Goal: Transaction & Acquisition: Download file/media

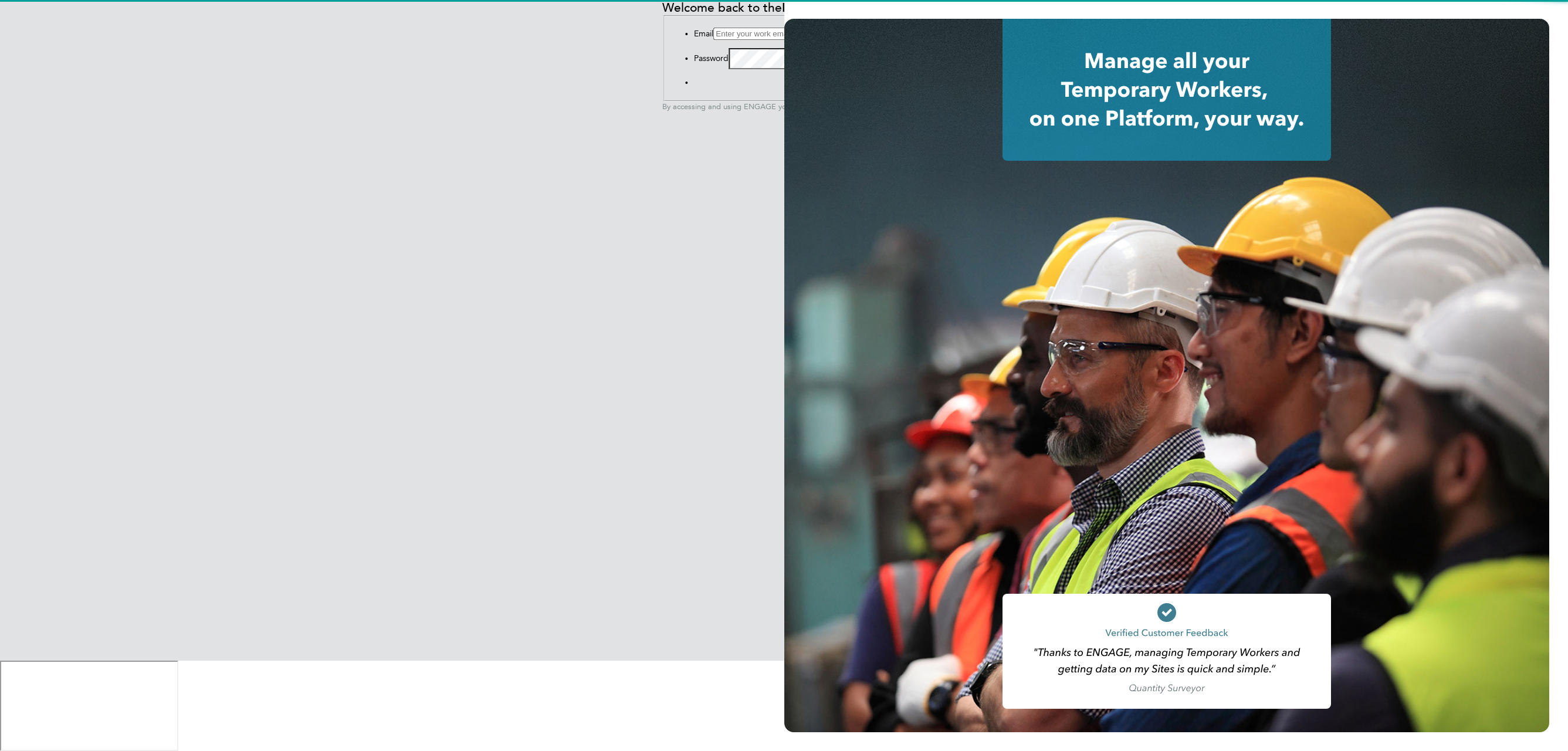
click at [714, 40] on input at bounding box center [766, 34] width 104 height 12
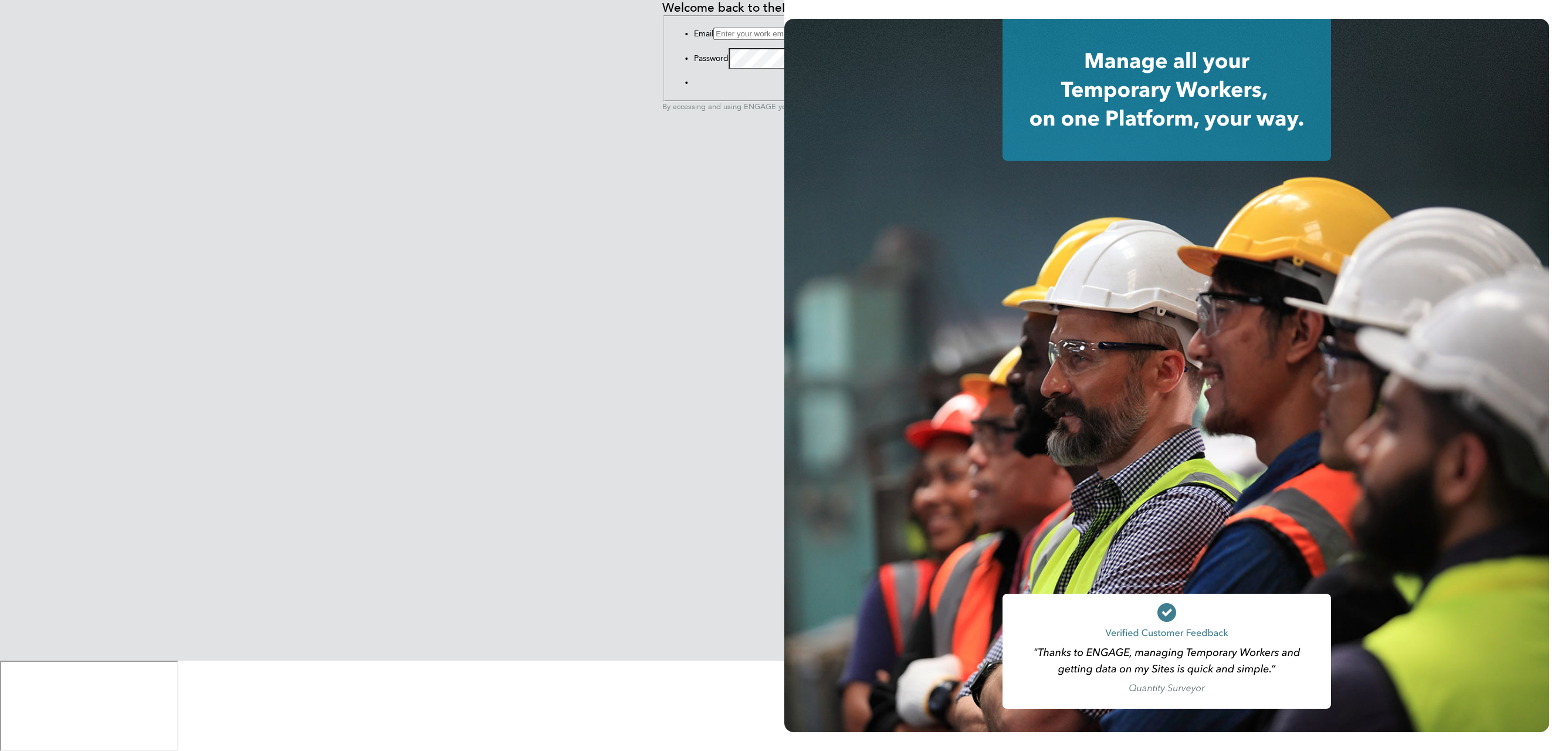
click at [714, 40] on input at bounding box center [766, 34] width 104 height 12
type input "phil@fyll.co.uk"
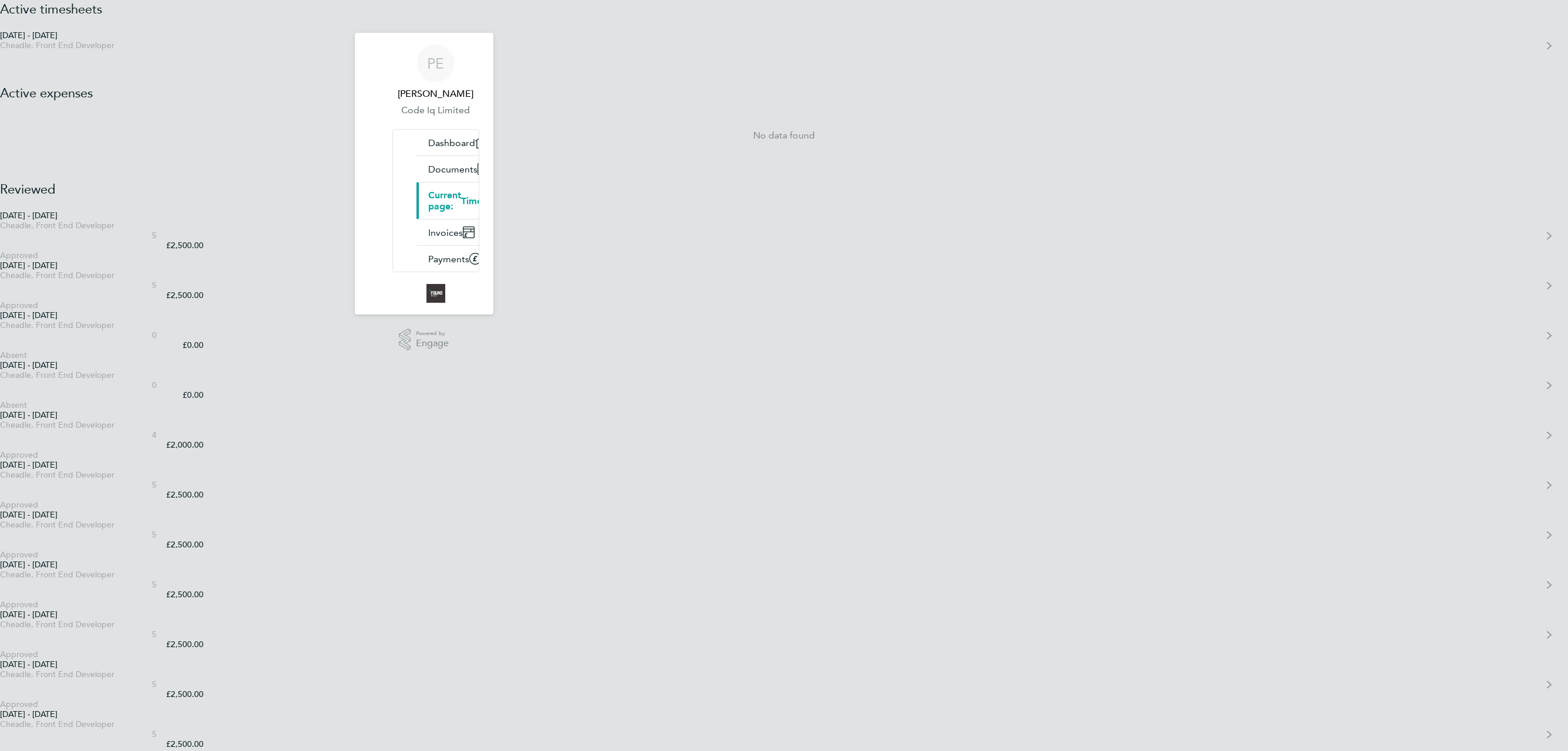
click at [364, 152] on app-nav-sections-wrapper "PE [PERSON_NAME] Code Iq Limited Applications: Dashboard Documents Current page…" at bounding box center [423, 174] width 138 height 282
click at [416, 151] on link "Dashboard" at bounding box center [456, 142] width 80 height 26
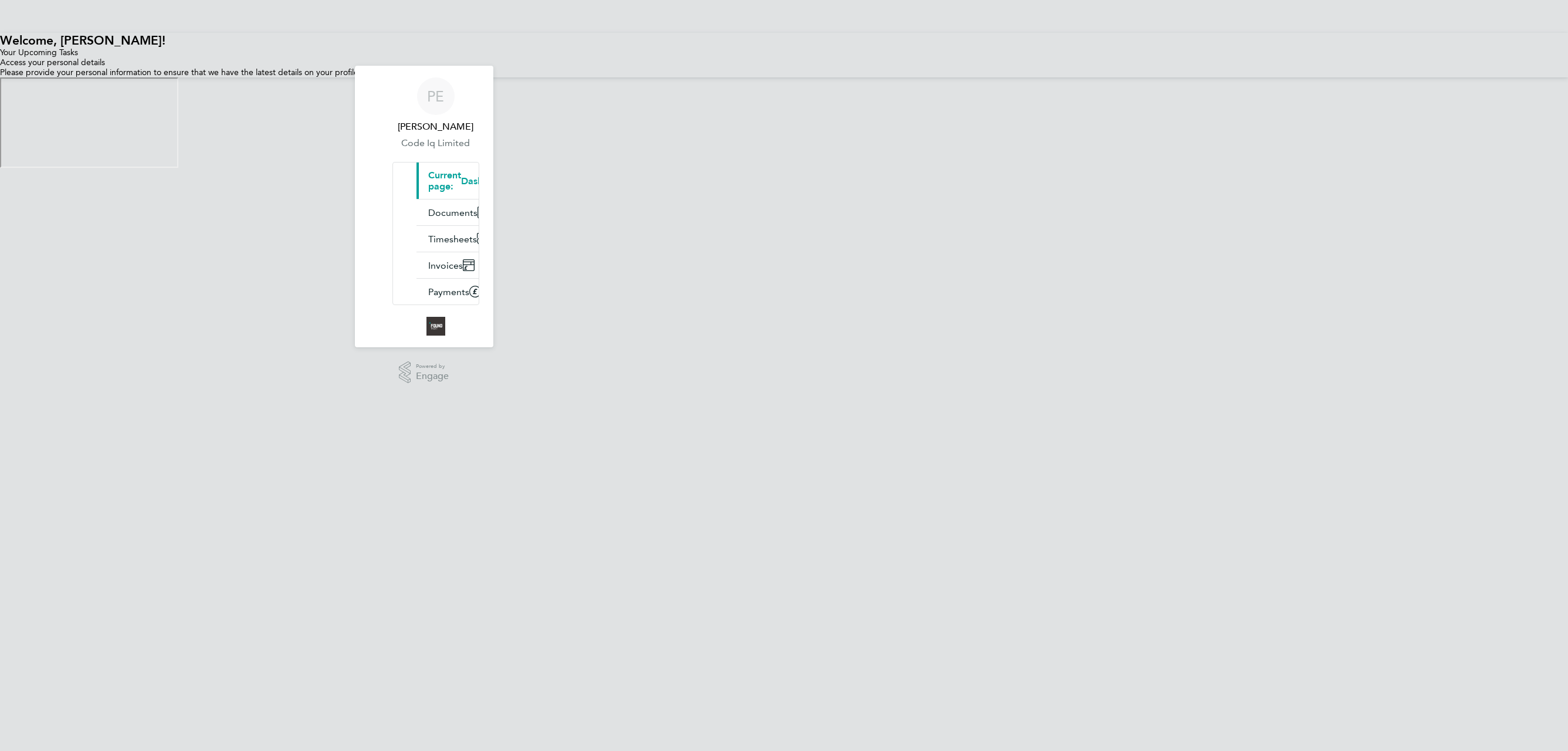
click at [995, 168] on html "PE [PERSON_NAME] Code Iq Limited Applications: Current page: Dashboard Document…" at bounding box center [784, 84] width 1568 height 168
click at [416, 226] on link "Timesheets" at bounding box center [457, 238] width 81 height 26
click at [428, 260] on span "Invoices" at bounding box center [446, 265] width 35 height 11
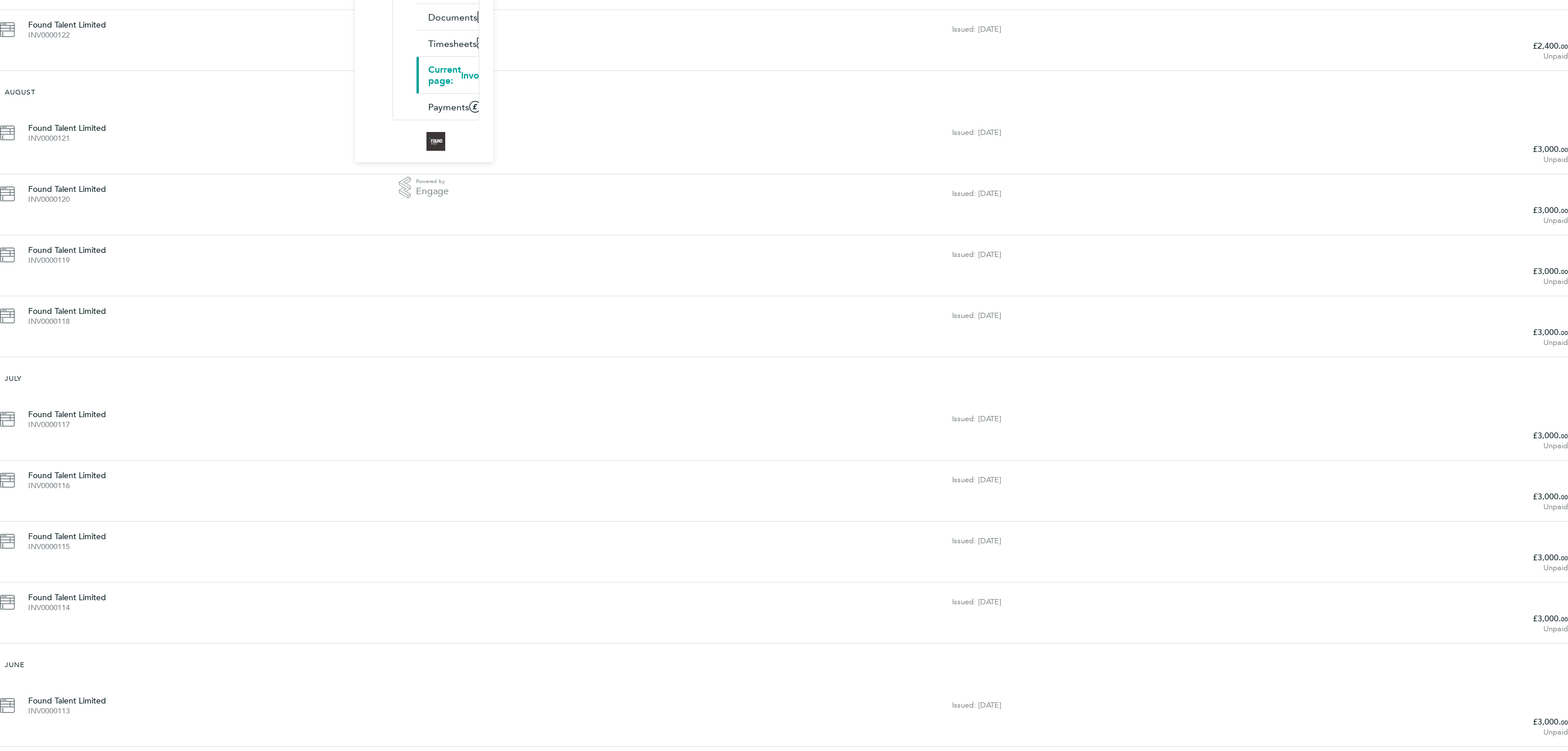
scroll to position [210, 0]
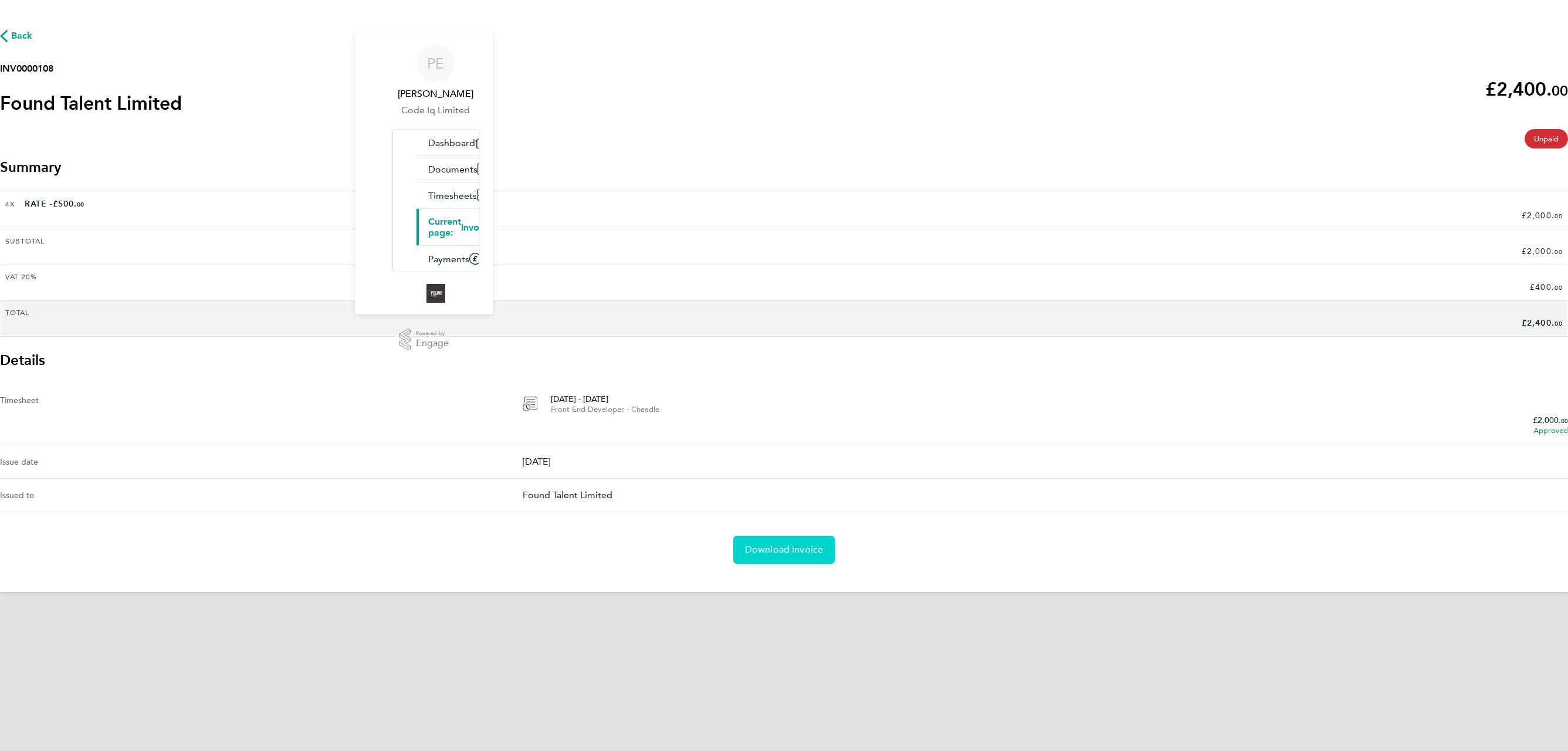
click at [809, 543] on link "Download invoice" at bounding box center [784, 550] width 102 height 28
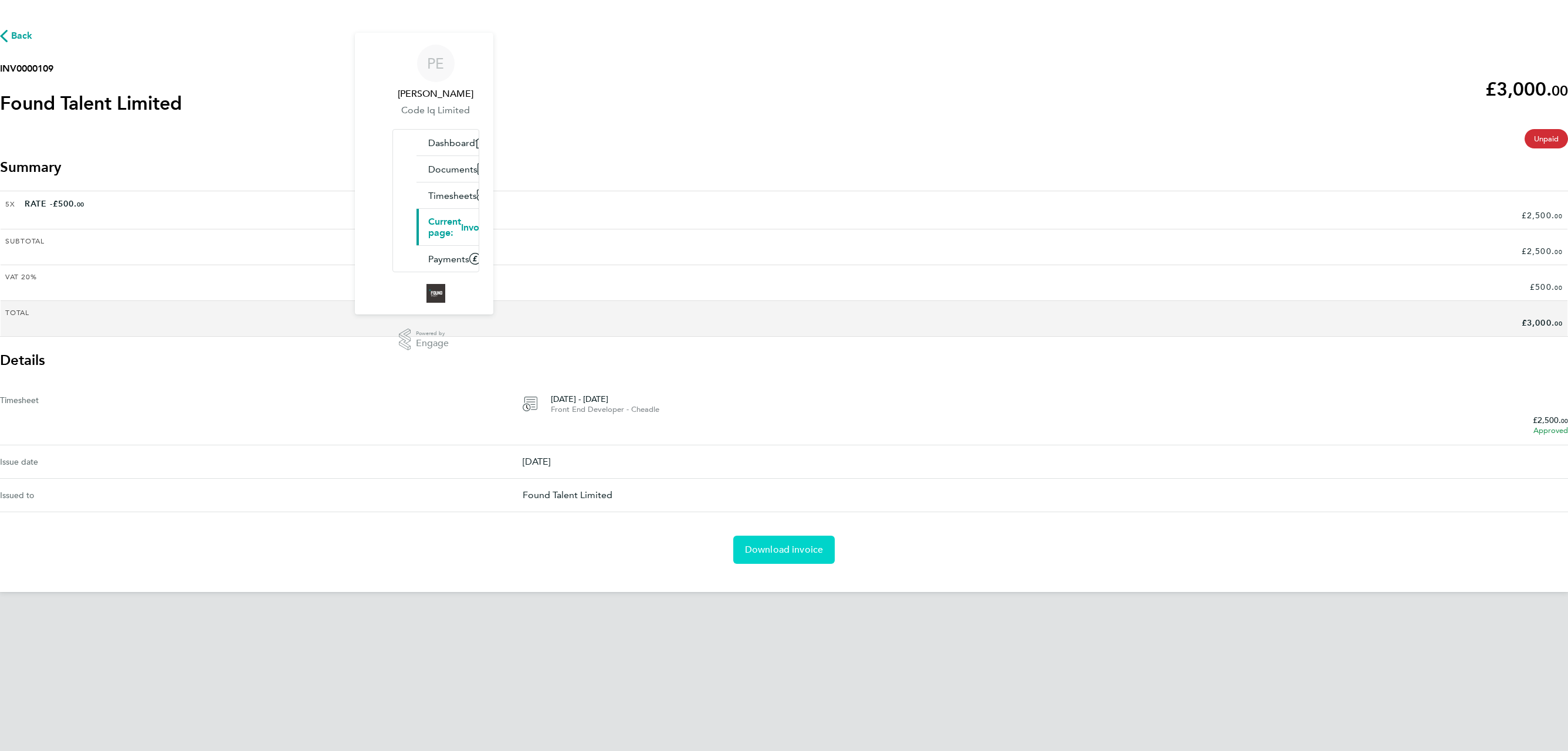
click at [772, 543] on span "Download invoice" at bounding box center [784, 549] width 78 height 12
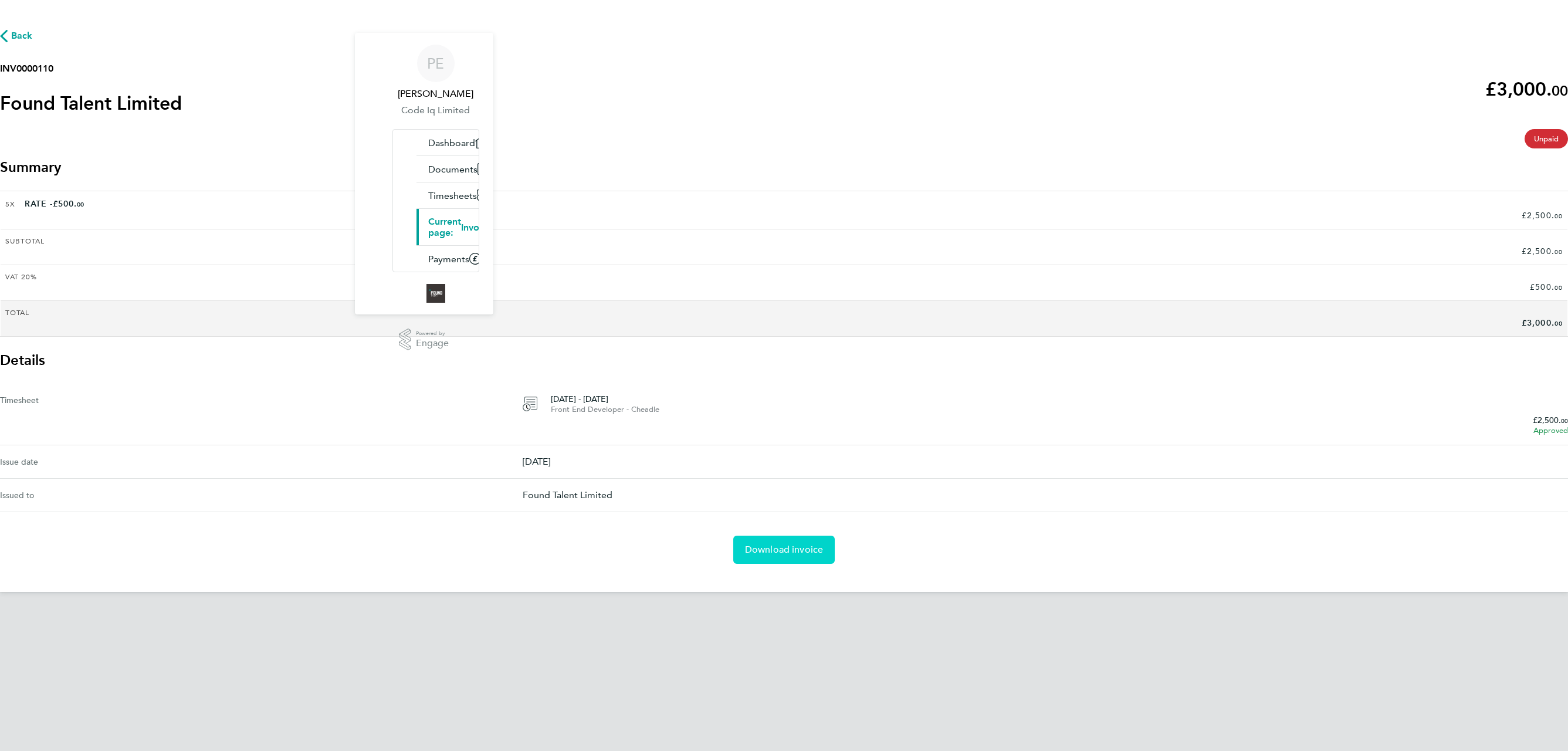
click at [767, 543] on link "Download invoice" at bounding box center [784, 550] width 102 height 28
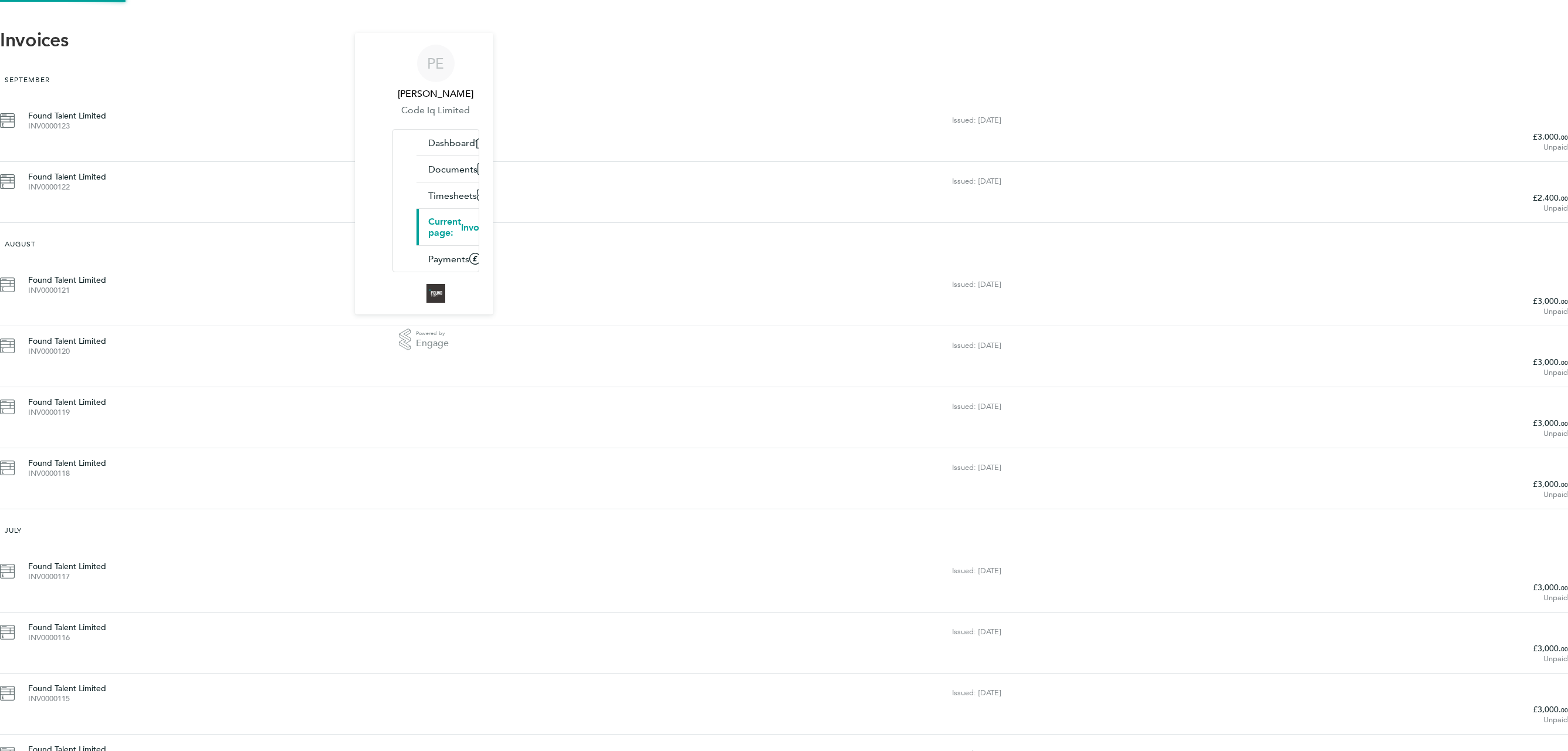
scroll to position [210, 0]
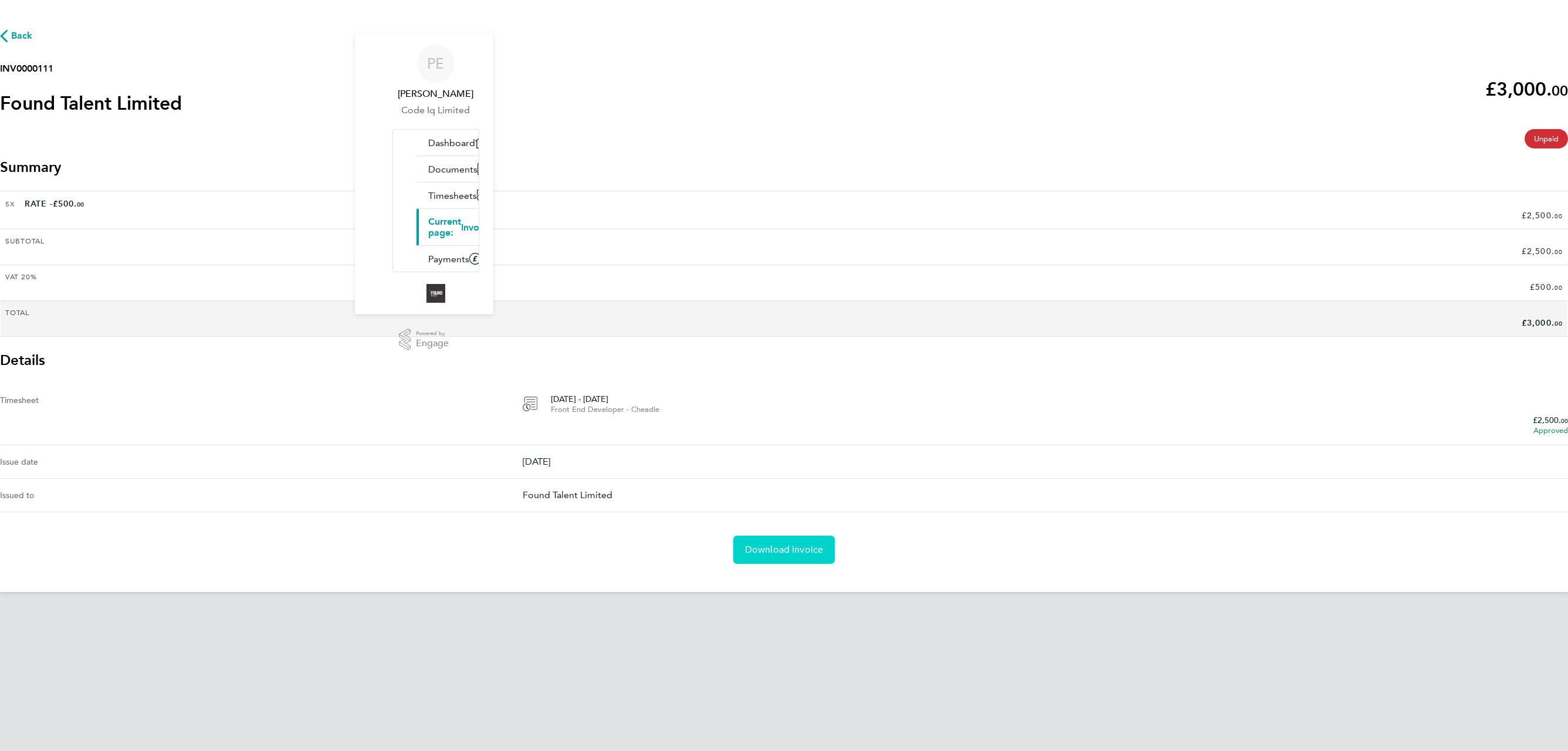
click at [782, 543] on span "Download invoice" at bounding box center [784, 549] width 78 height 12
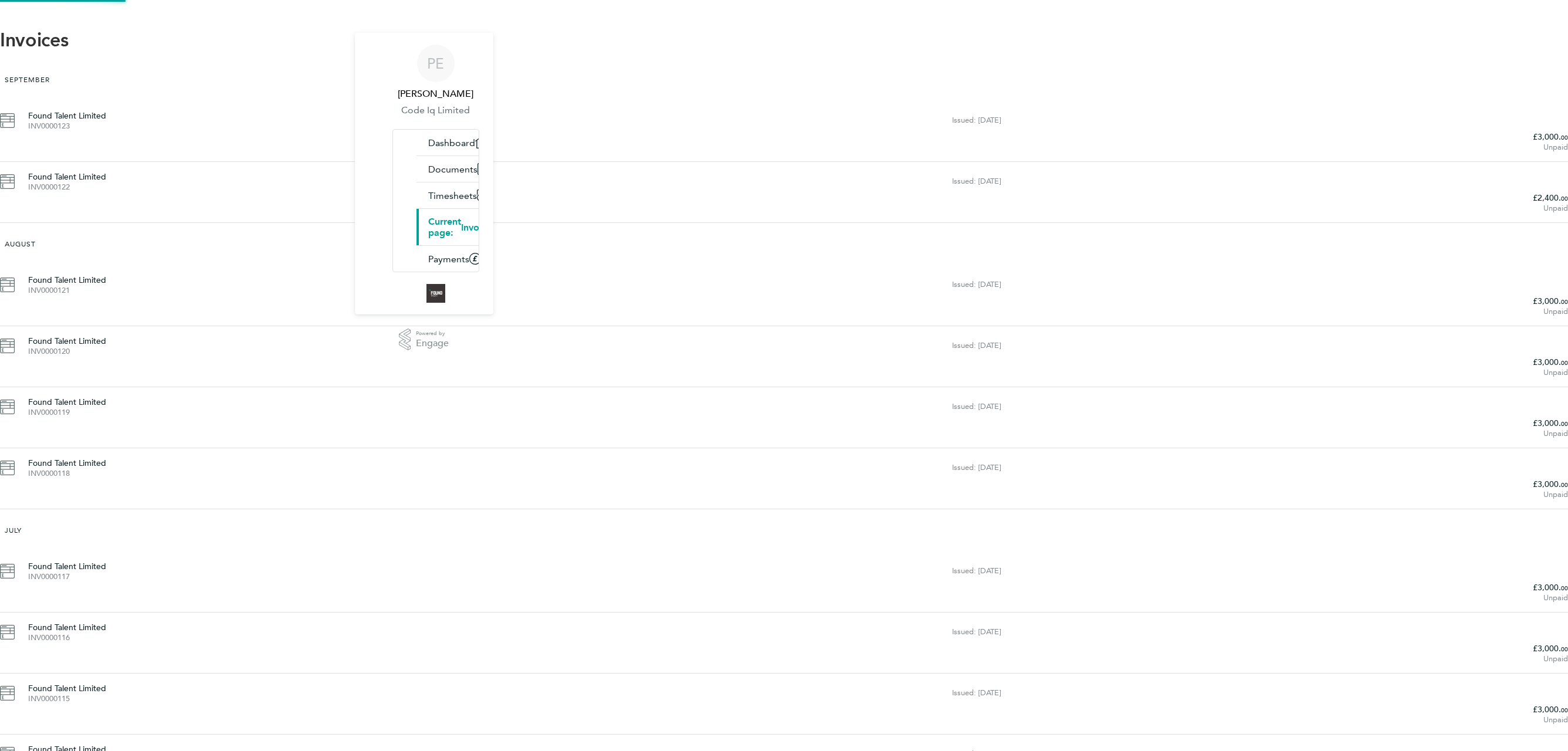
scroll to position [210, 0]
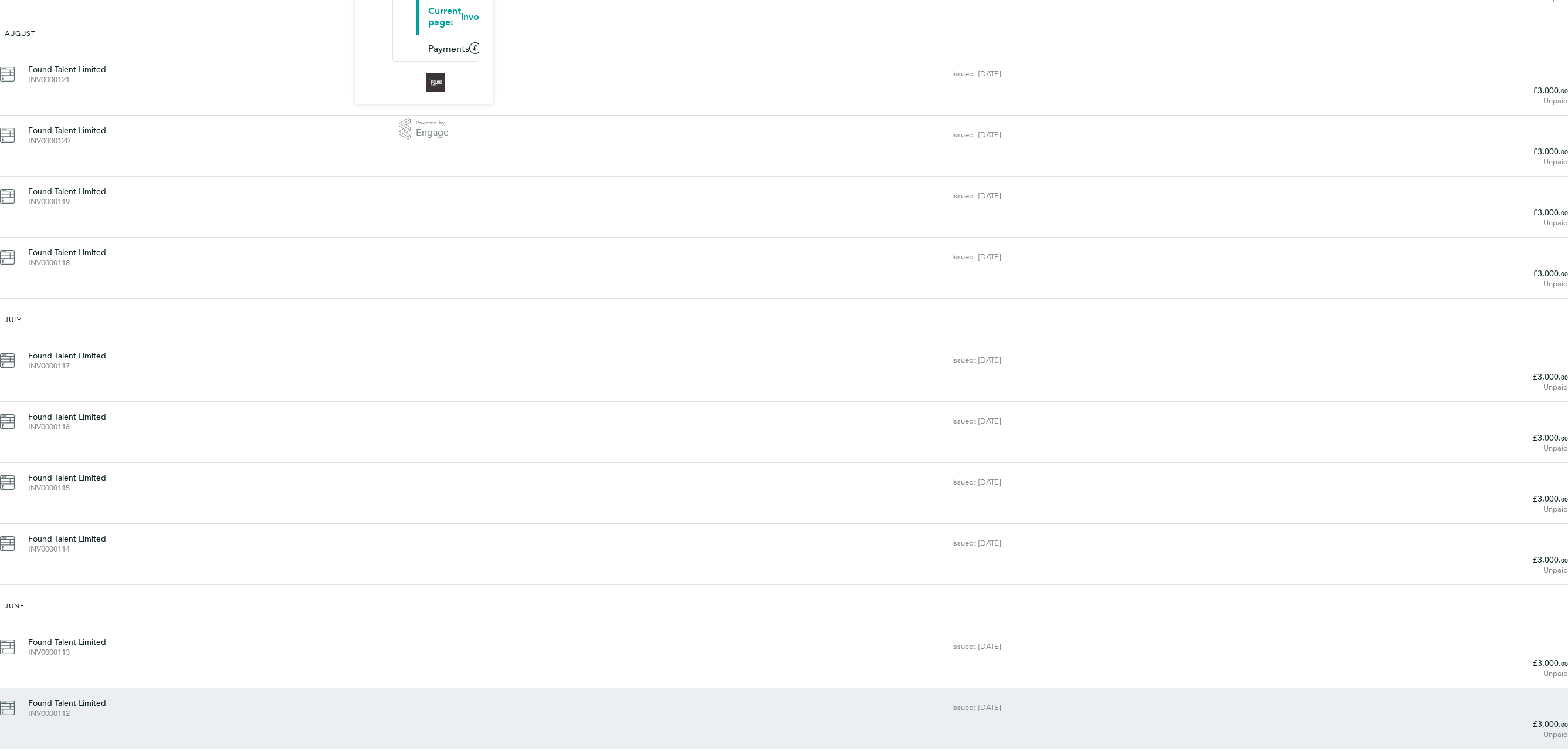
click at [617, 697] on div "Found Talent Limited INV0000112" at bounding box center [490, 707] width 924 height 21
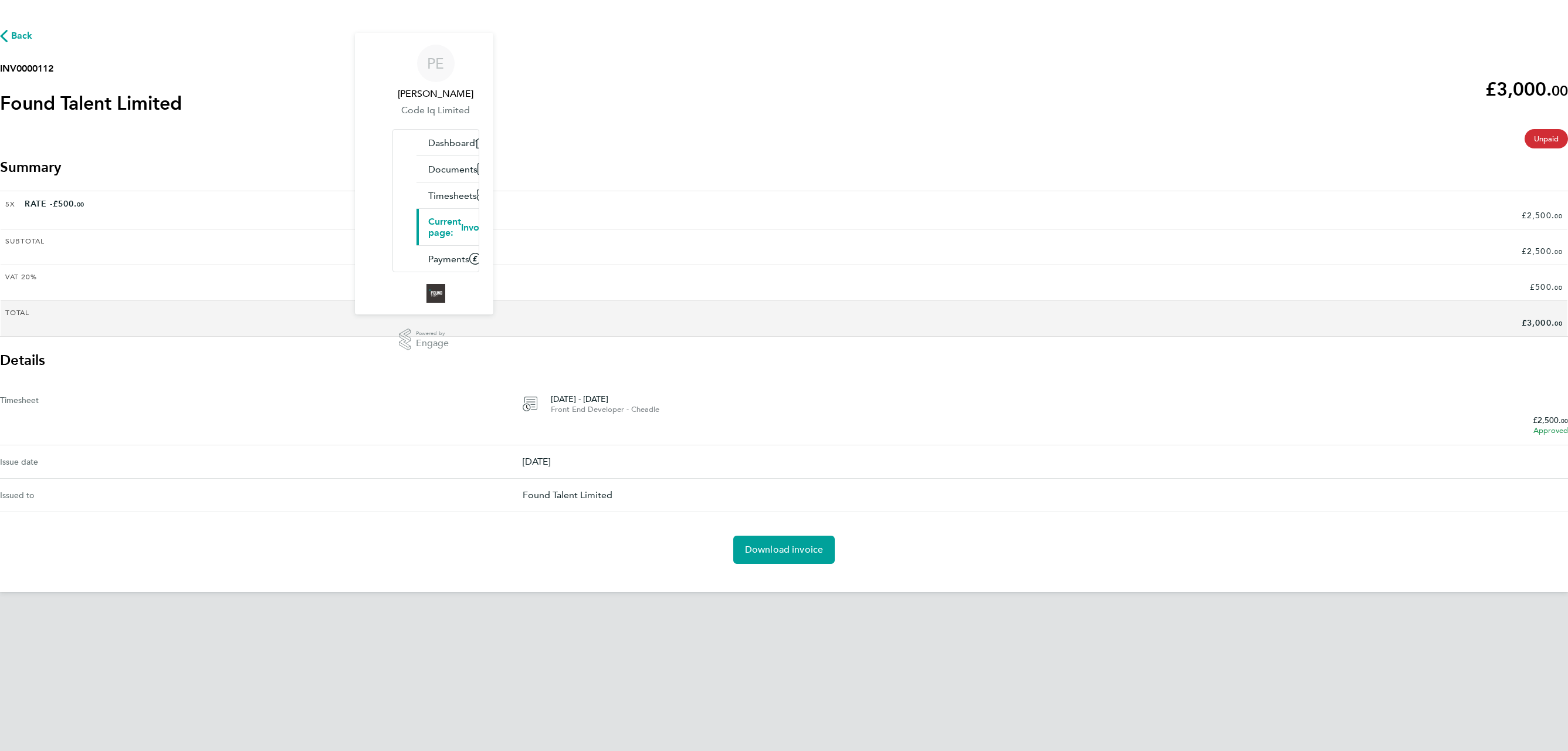
click at [182, 76] on h2 "INV0000112" at bounding box center [91, 69] width 182 height 14
copy h2 "INV0000112"
click at [780, 543] on span "Download invoice" at bounding box center [784, 549] width 78 height 12
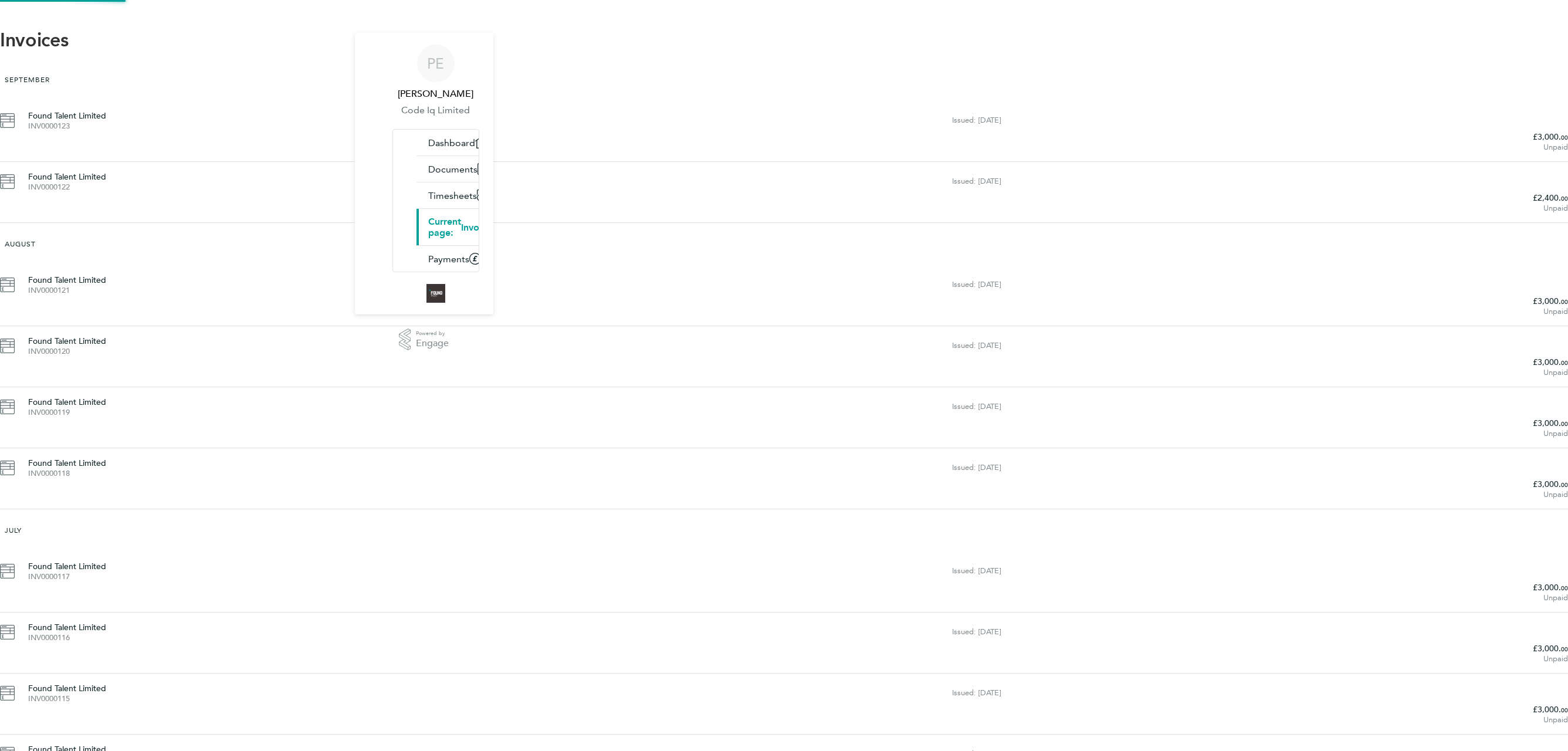
scroll to position [210, 0]
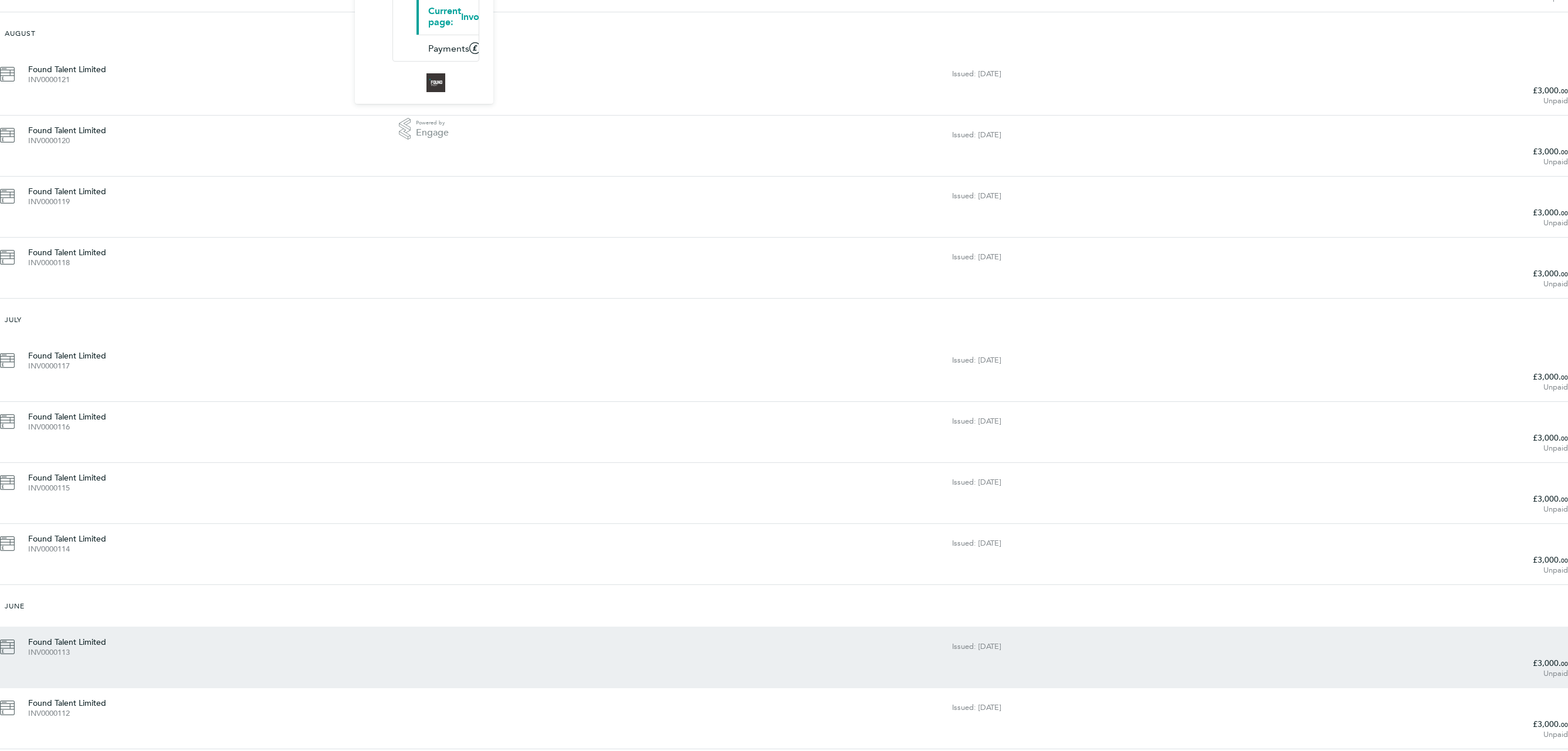
click at [589, 648] on div "INV0000113" at bounding box center [486, 652] width 915 height 10
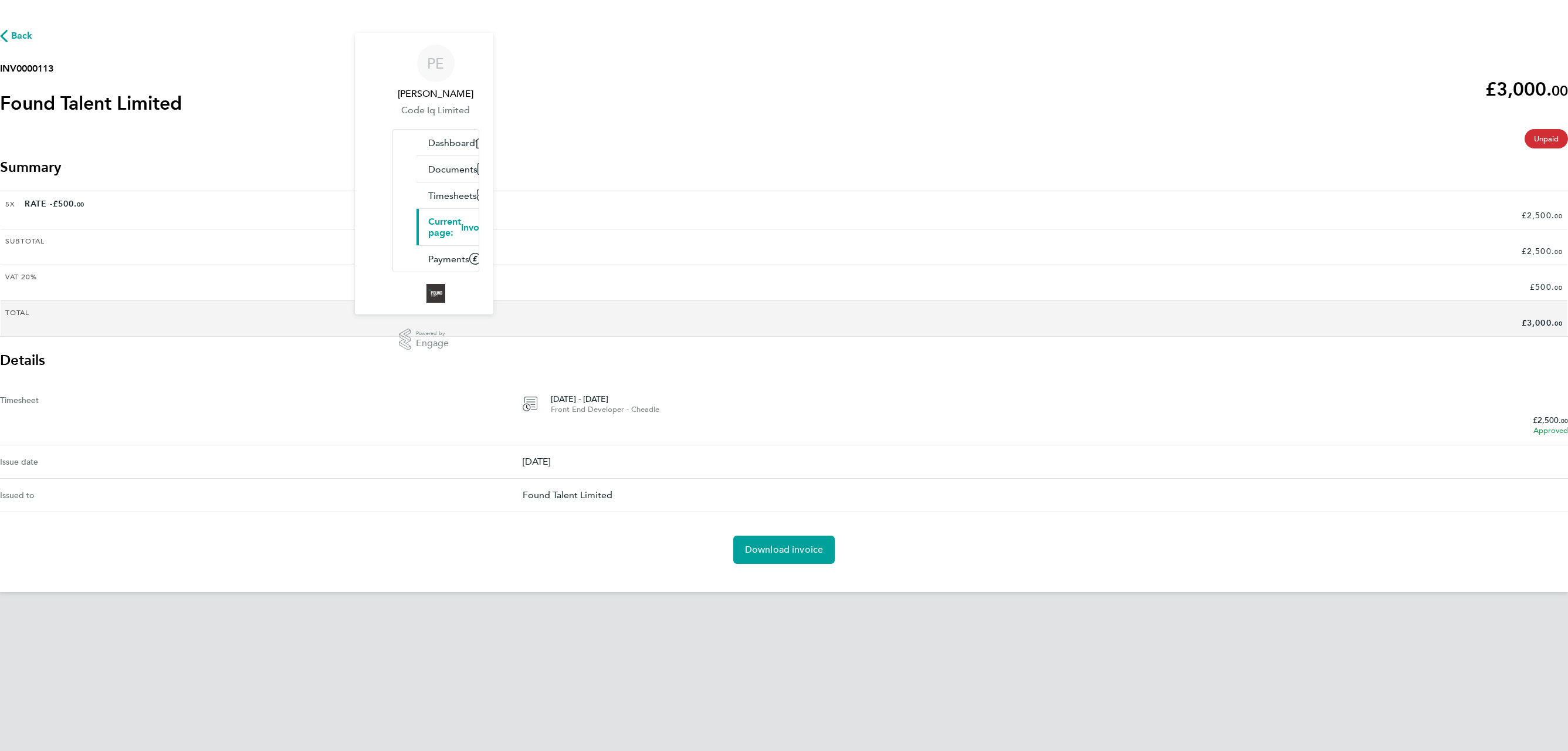
click at [555, 89] on div "Back INV0000113 Found Talent Limited £3,000. 00 expense descripion placeholder …" at bounding box center [784, 296] width 1568 height 592
click at [182, 76] on h2 "INV0000113" at bounding box center [91, 69] width 182 height 14
click at [793, 543] on span "Download invoice" at bounding box center [784, 549] width 78 height 12
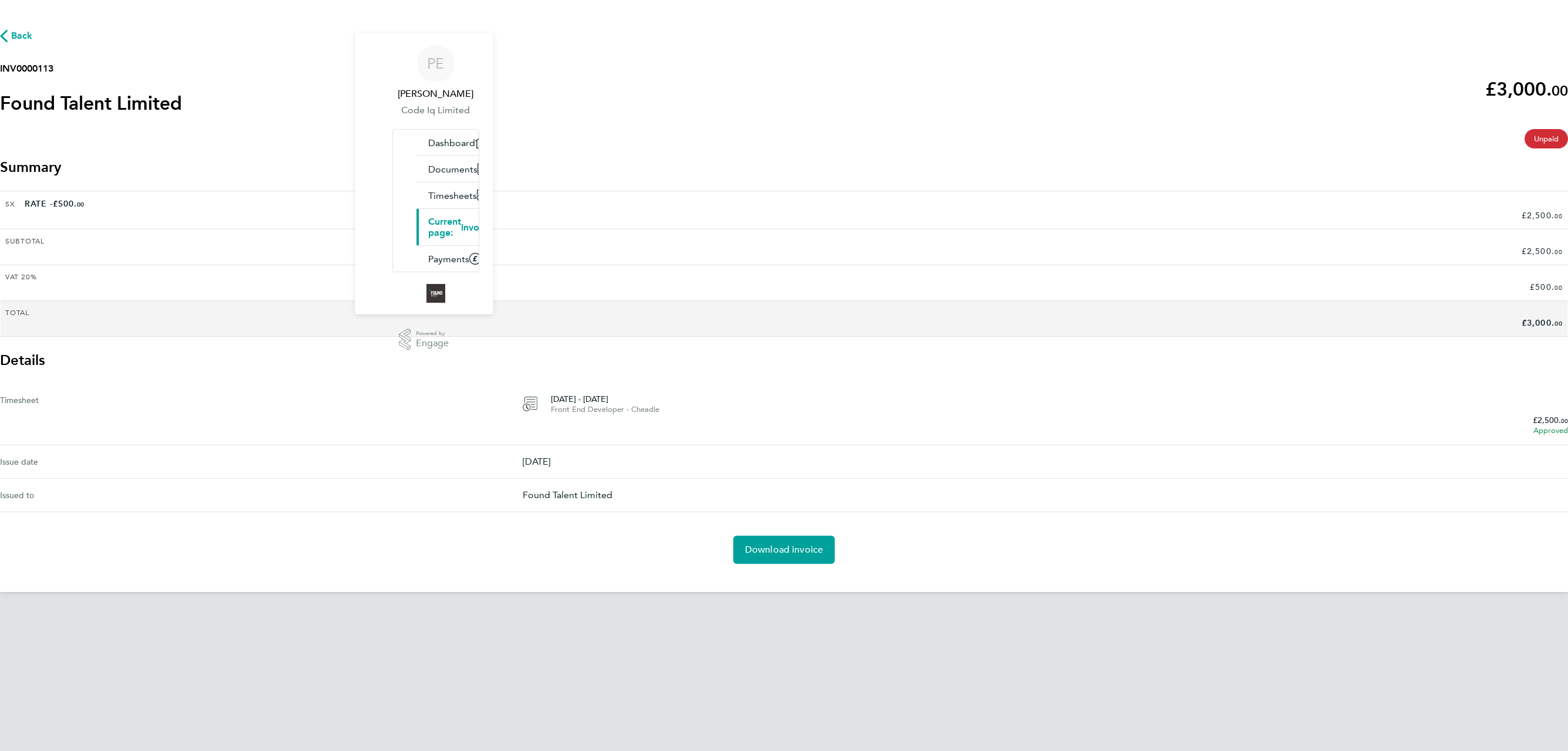
click at [33, 43] on span "Back" at bounding box center [22, 35] width 22 height 14
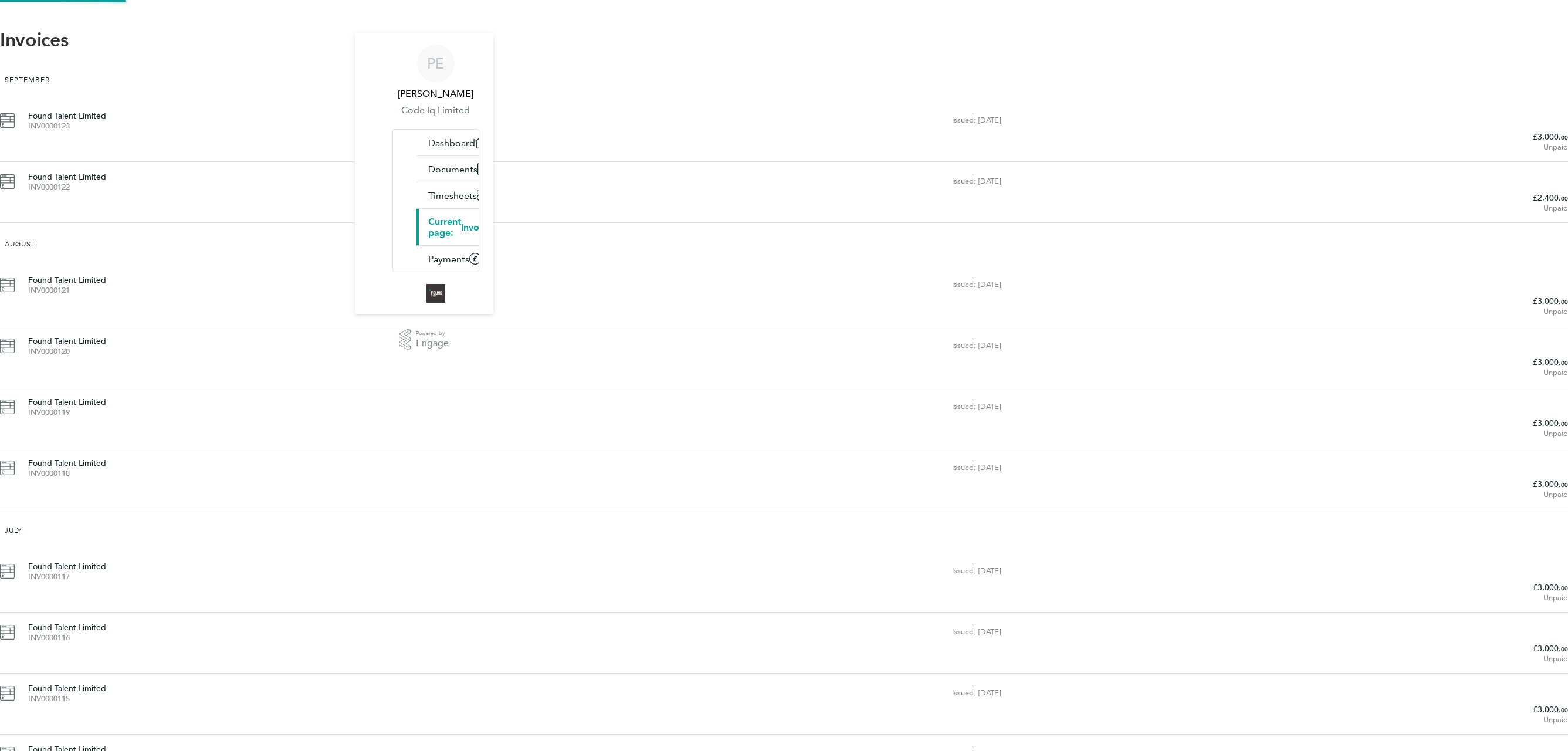
scroll to position [210, 0]
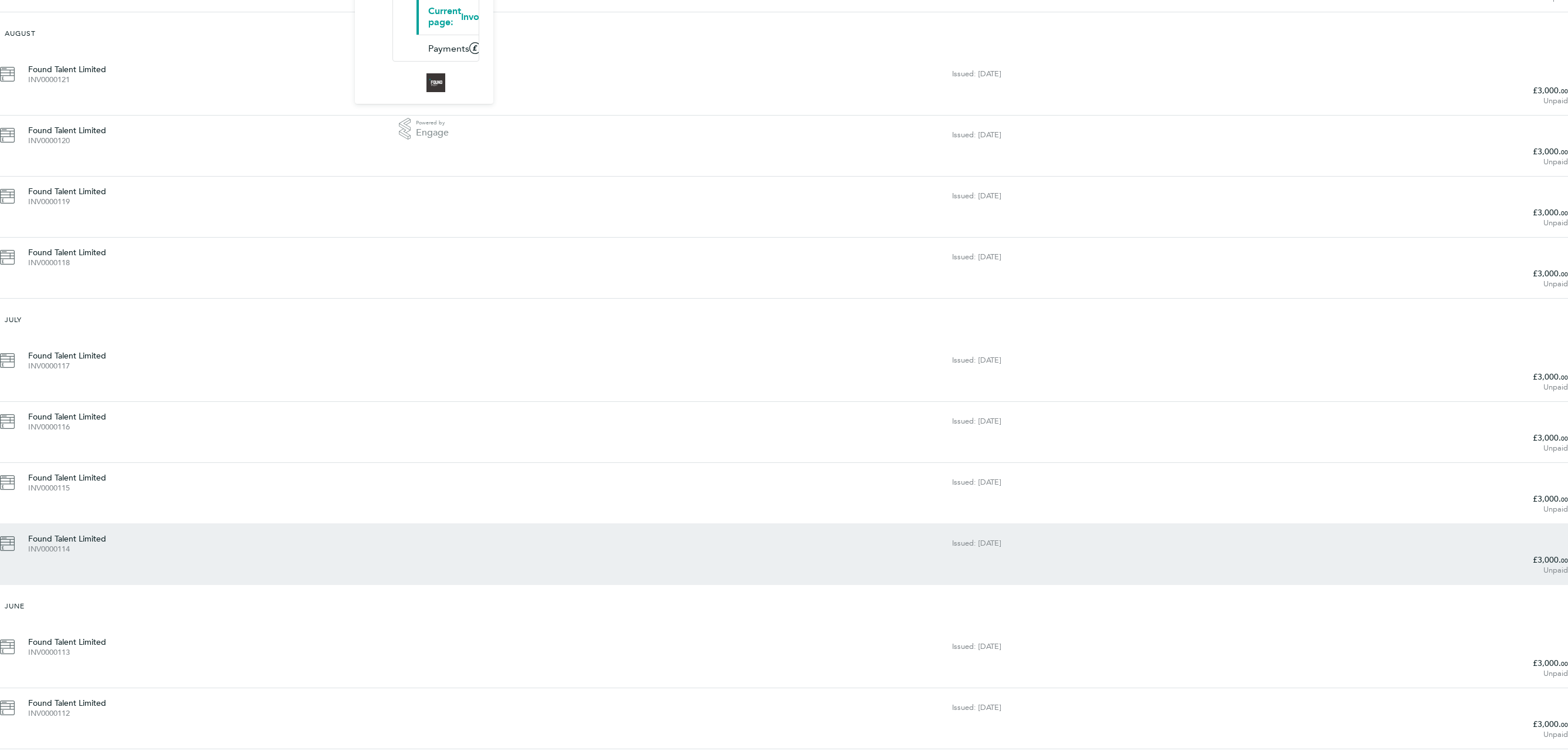
click at [601, 532] on div "Found Talent Limited INV0000114" at bounding box center [490, 543] width 924 height 21
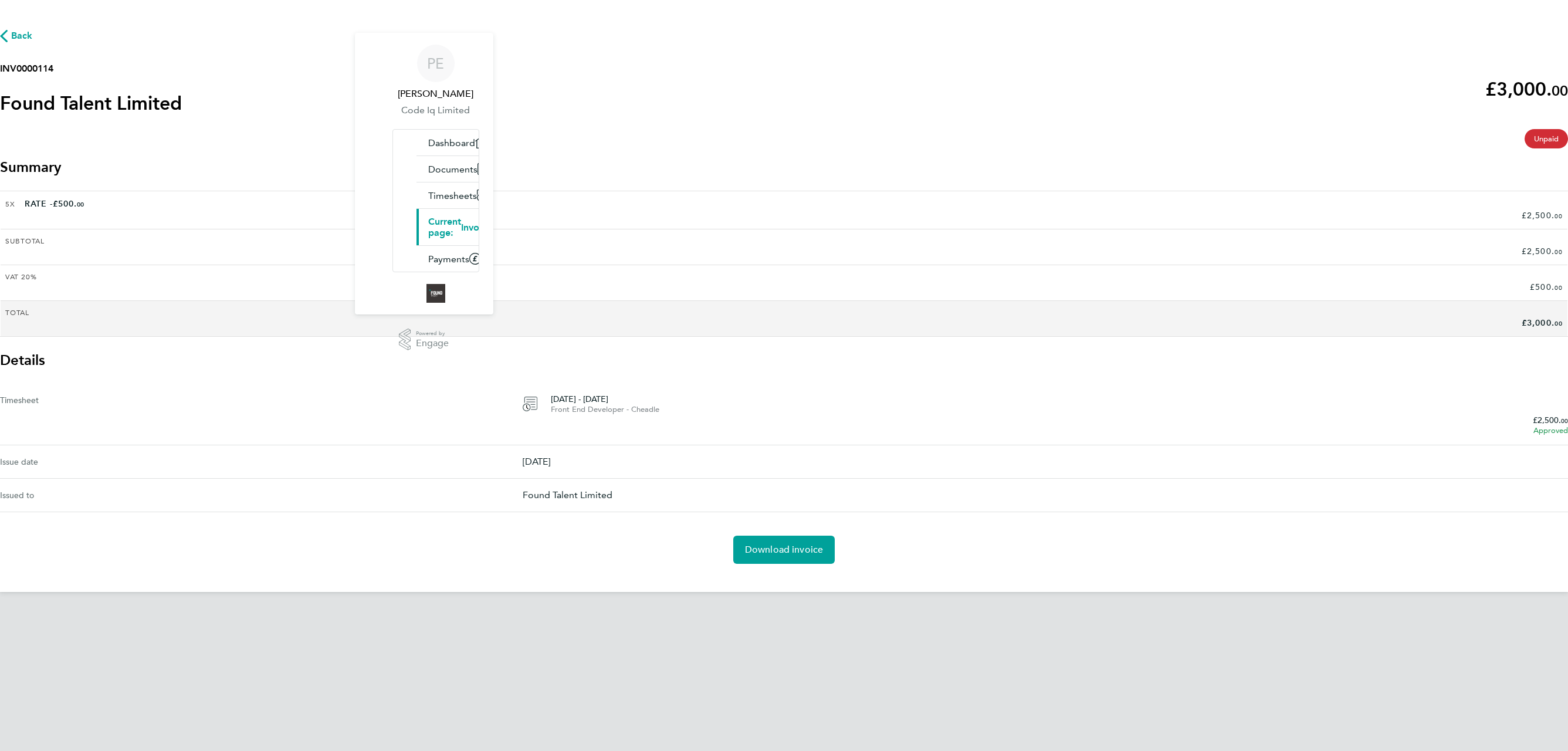
click at [182, 76] on h2 "INV0000114" at bounding box center [91, 69] width 182 height 14
copy h2 "INV0000114"
click at [773, 550] on div "Back INV0000114 Found Talent Limited £3,000. 00 expense descripion placeholder …" at bounding box center [784, 296] width 1568 height 592
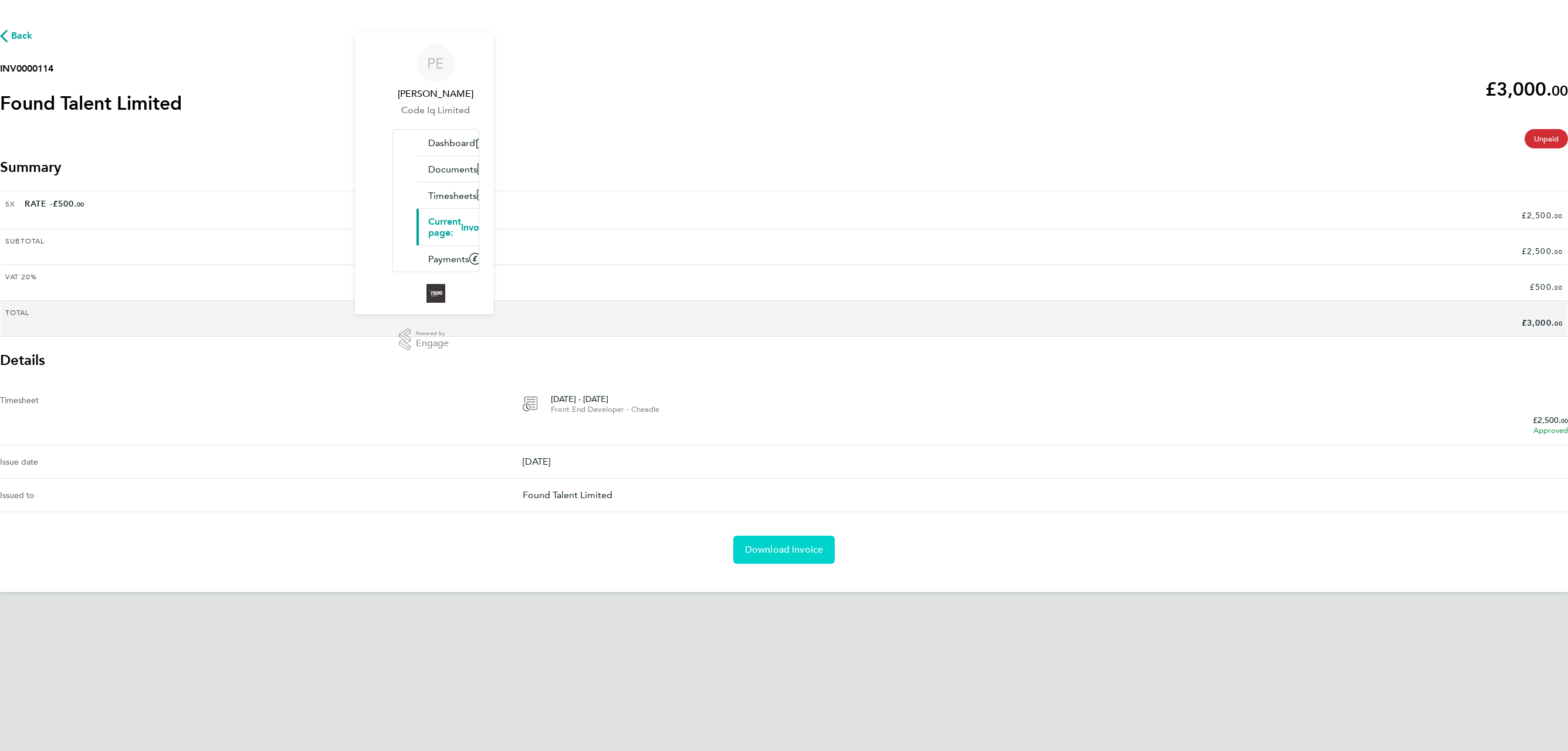
click at [770, 543] on span "Download invoice" at bounding box center [784, 549] width 78 height 12
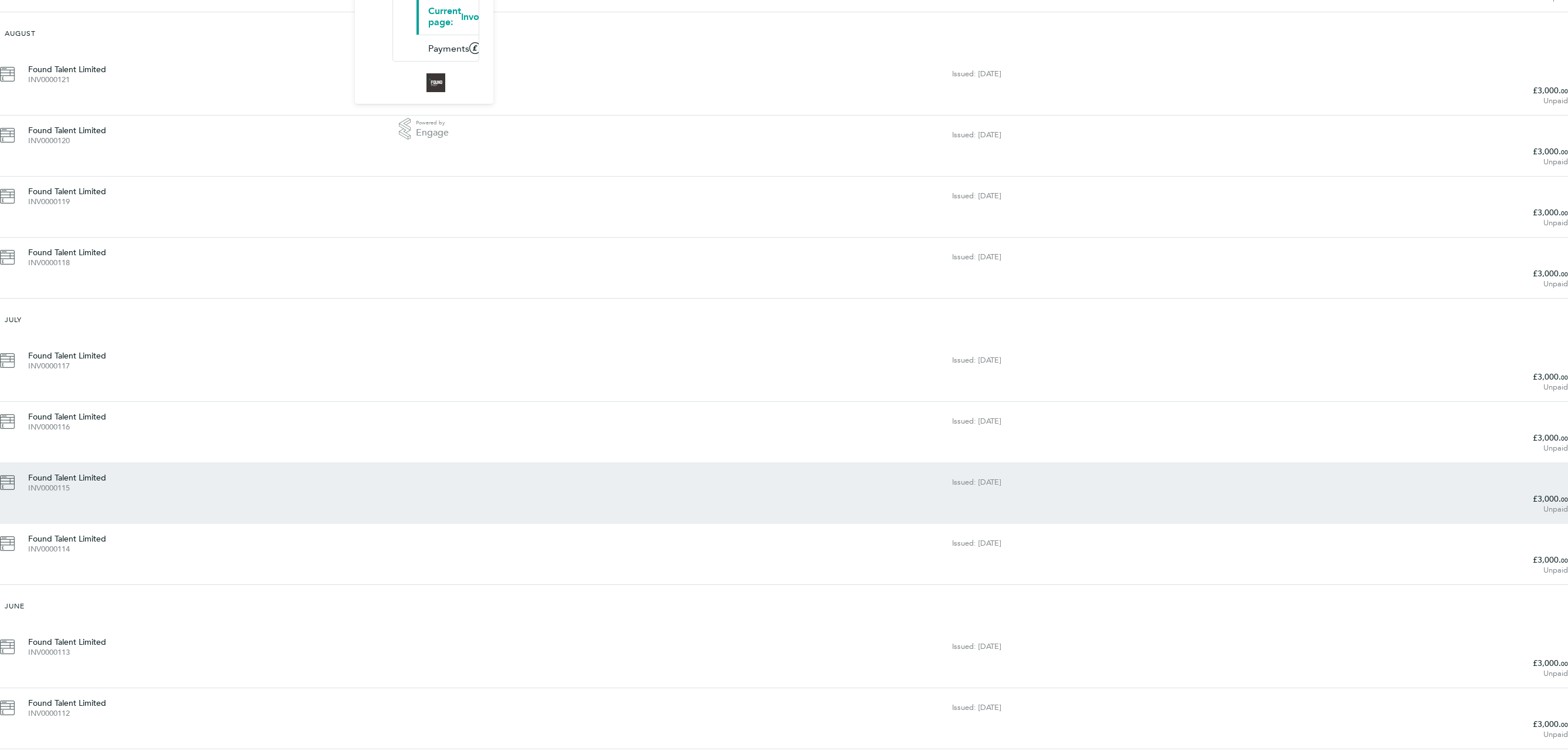
click at [598, 471] on div "Found Talent Limited INV0000115" at bounding box center [490, 482] width 924 height 21
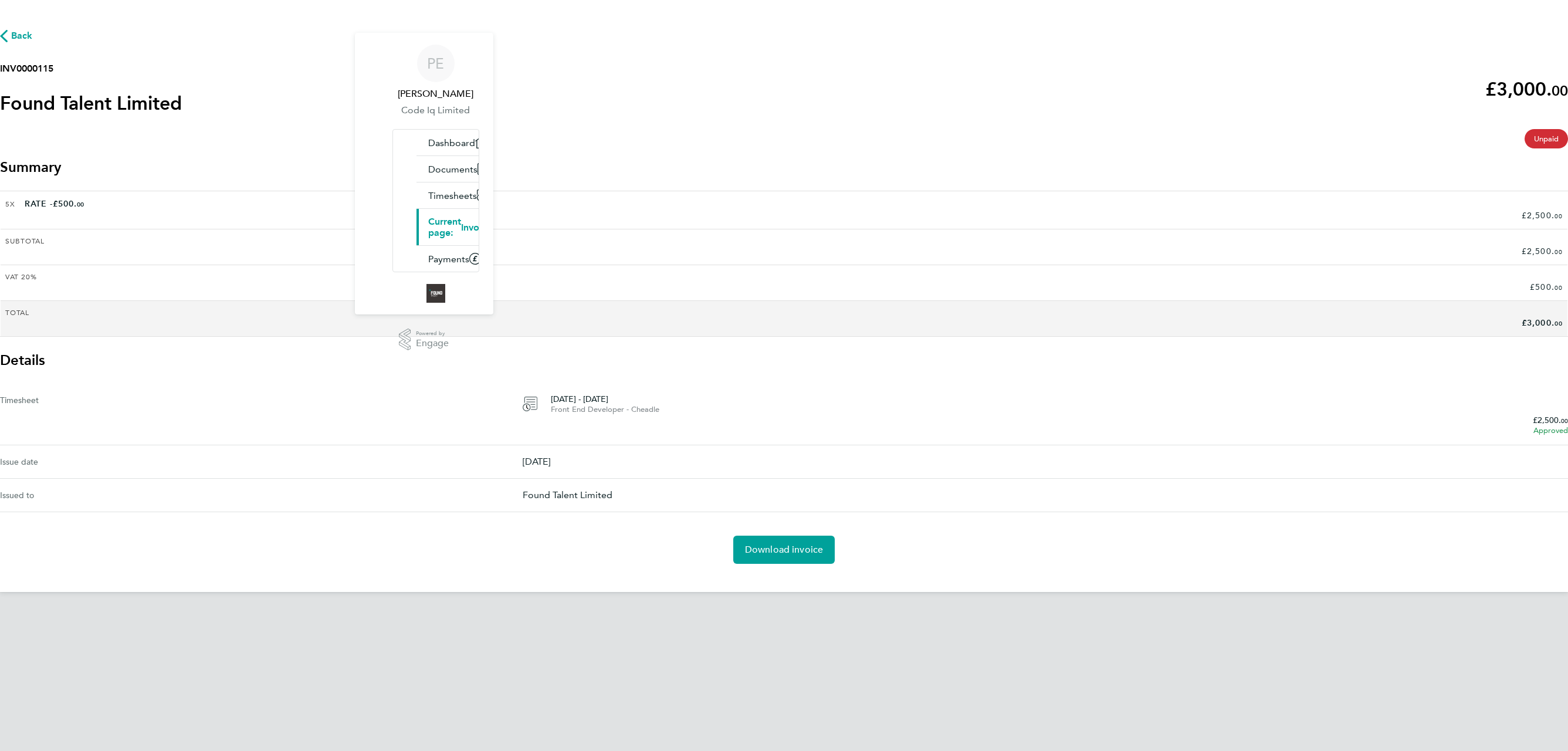
click at [182, 76] on h2 "INV0000115" at bounding box center [91, 69] width 182 height 14
copy h2 "INV0000115"
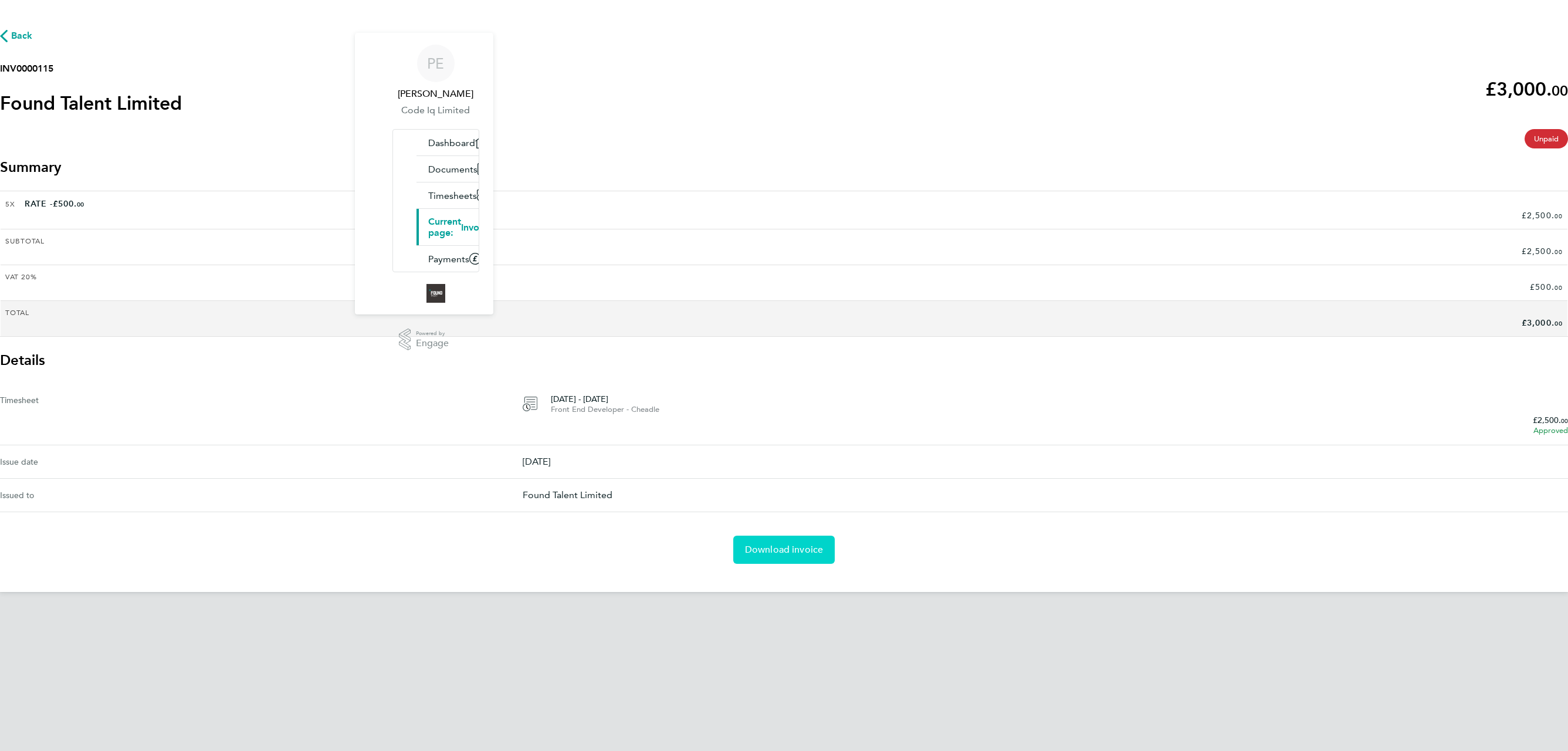
click at [778, 544] on link "Download invoice" at bounding box center [784, 550] width 102 height 28
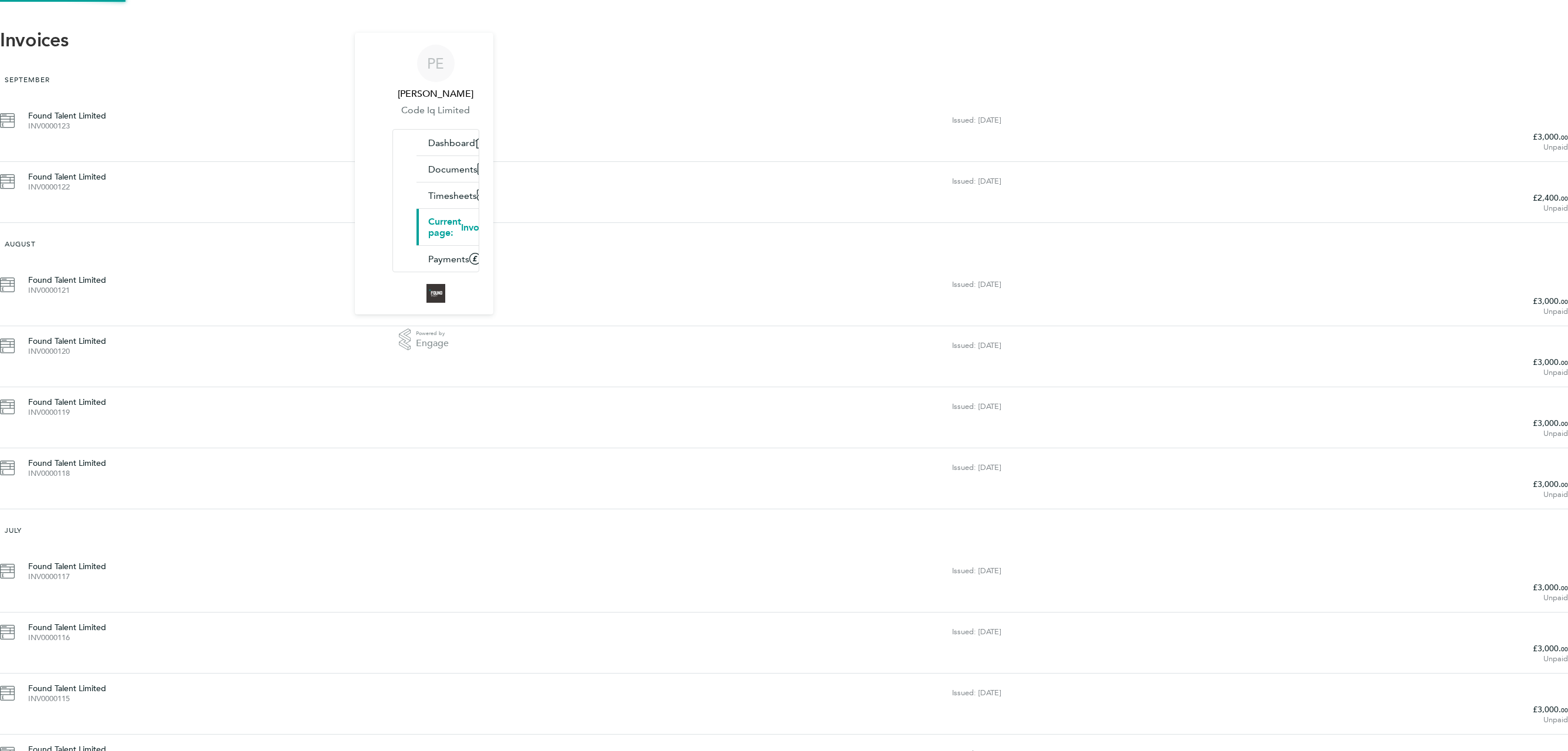
scroll to position [210, 0]
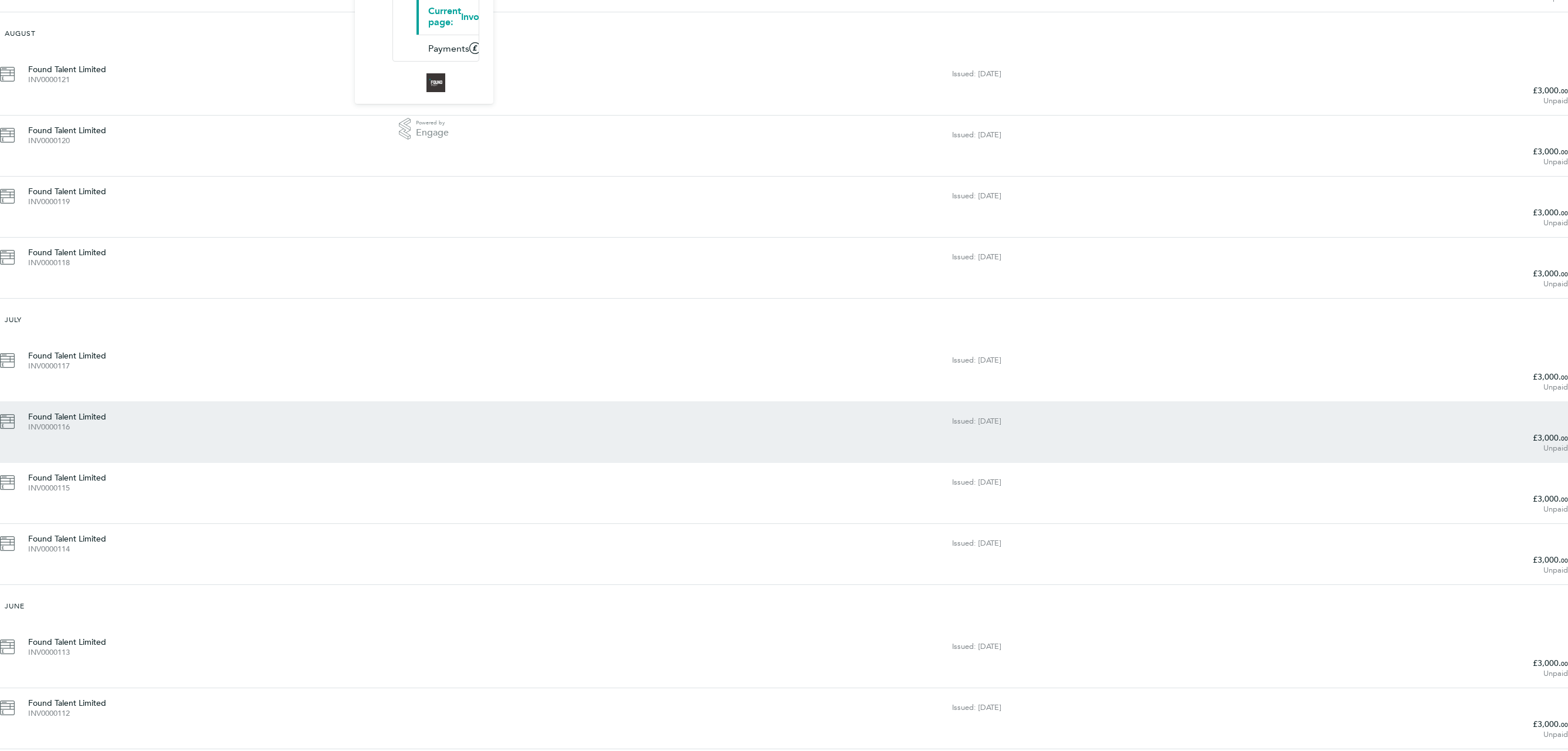
click at [651, 401] on div "Found Talent Limited INV0000116 Issued: [DATE] £3,000. 00 Unpaid" at bounding box center [784, 432] width 1568 height 61
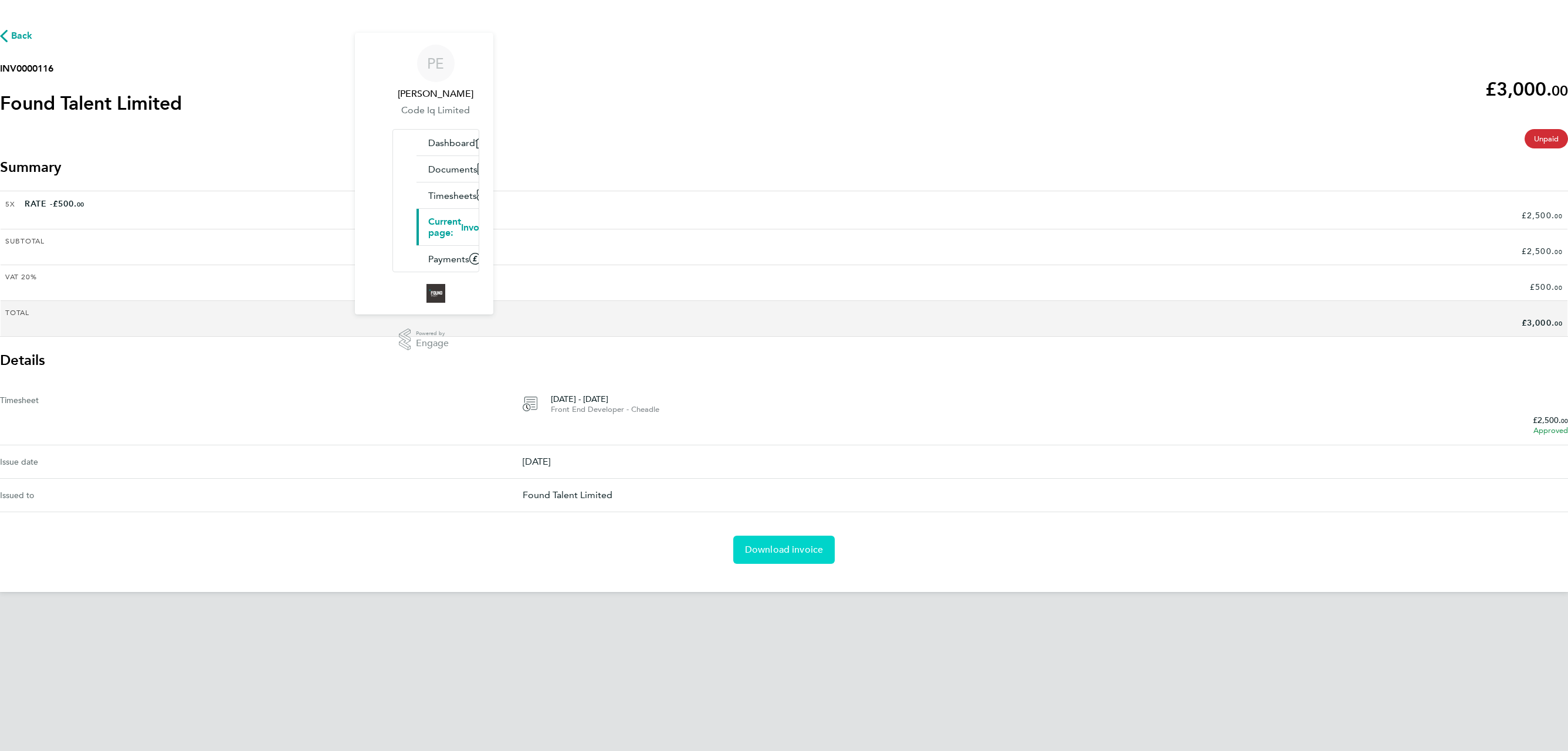
click at [757, 543] on span "Download invoice" at bounding box center [784, 549] width 78 height 12
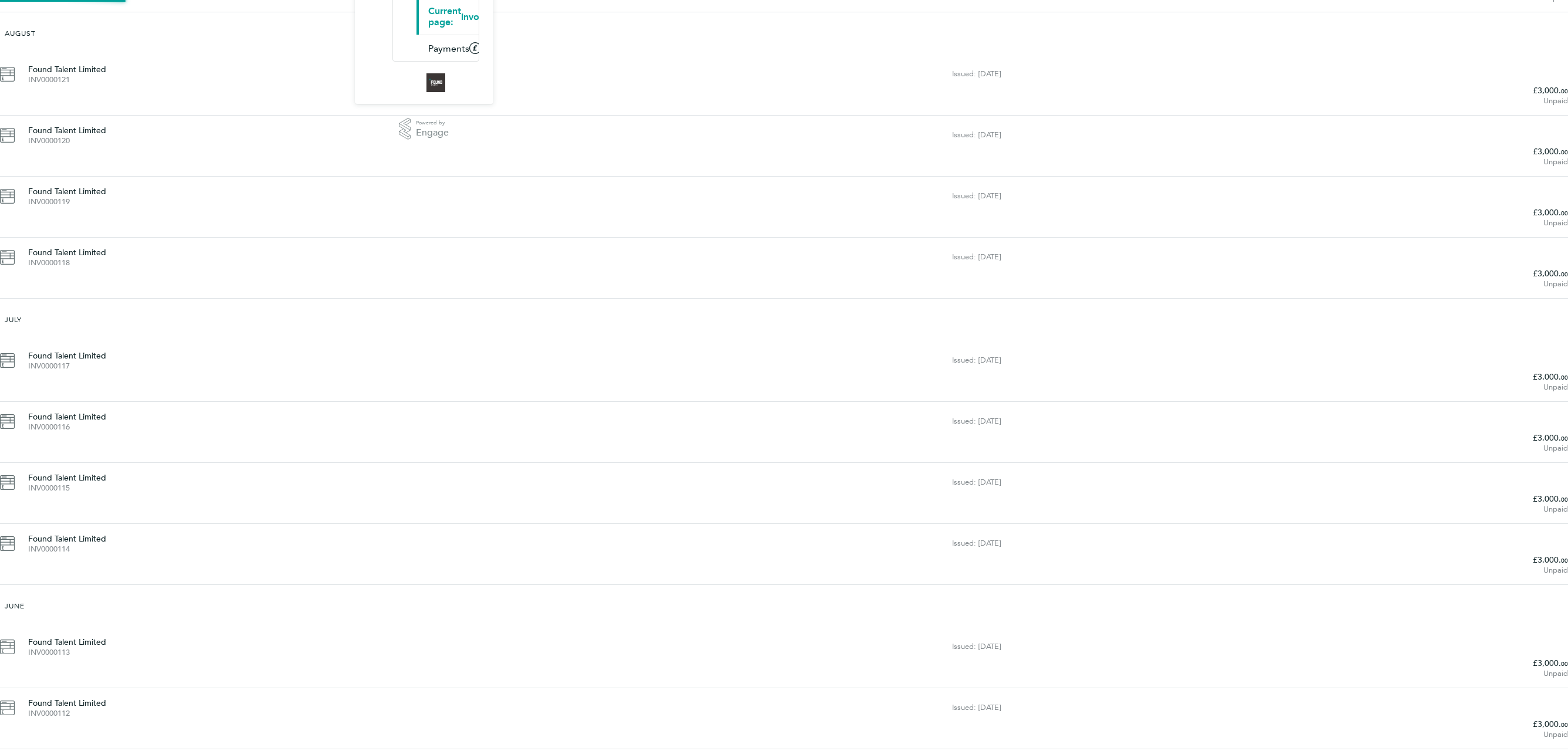
scroll to position [209, 0]
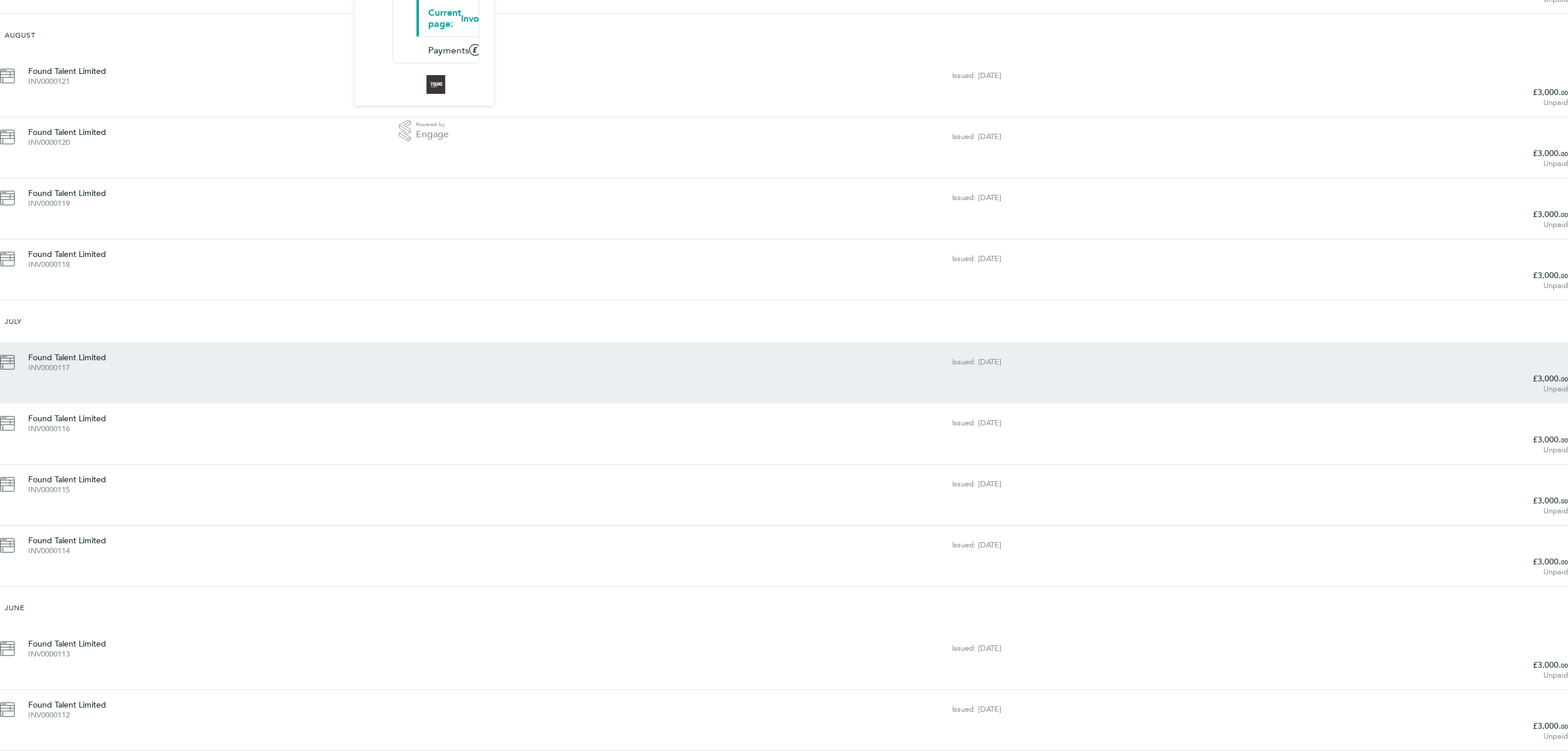
click at [630, 342] on div "Found Talent Limited INV0000117 Issued: [DATE] £3,000. 00 Unpaid" at bounding box center [784, 373] width 1568 height 61
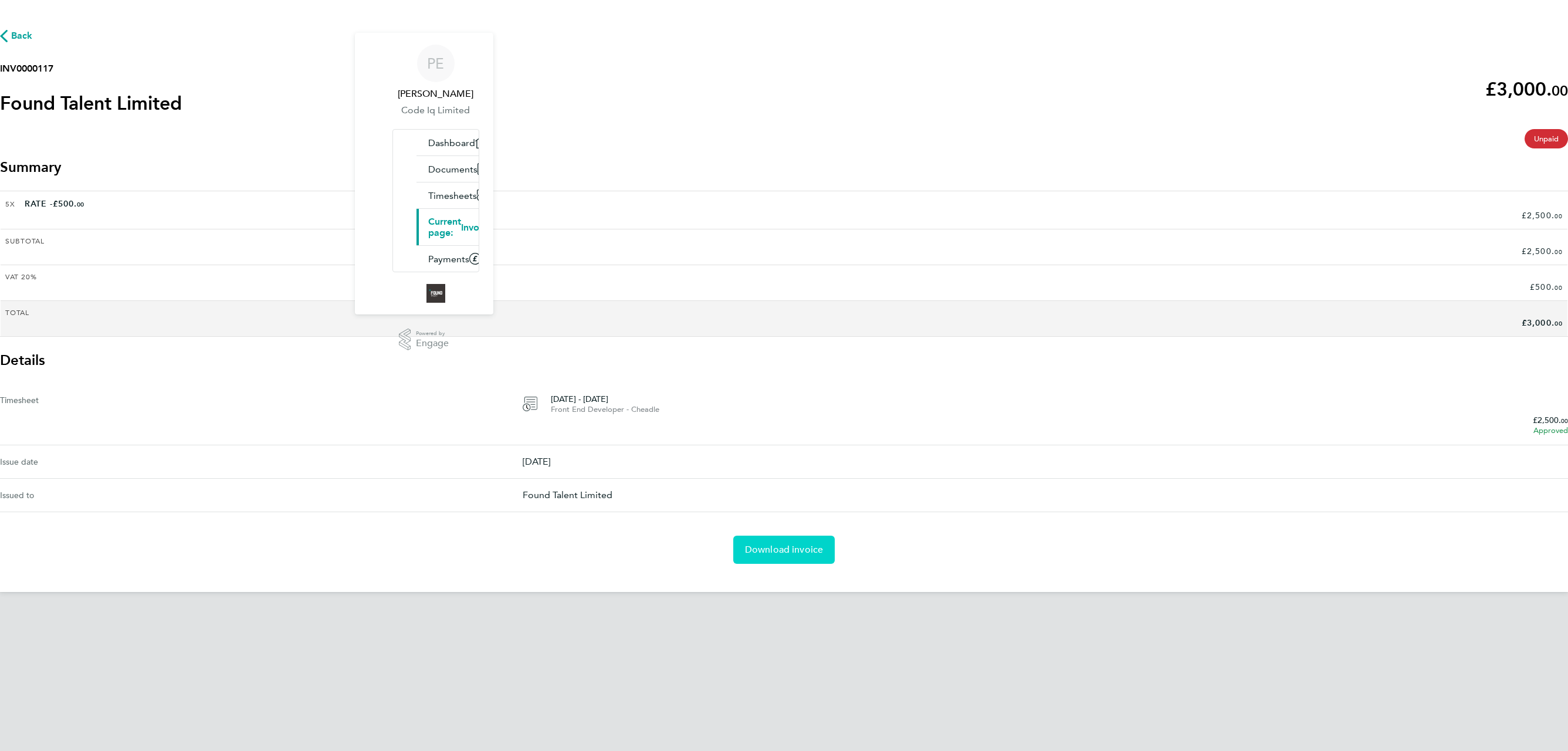
click at [774, 543] on span "Download invoice" at bounding box center [784, 549] width 78 height 12
click at [182, 76] on h2 "INV0000117" at bounding box center [91, 69] width 182 height 14
copy h2 "INV0000117"
click at [773, 536] on link "Download invoice" at bounding box center [784, 550] width 102 height 28
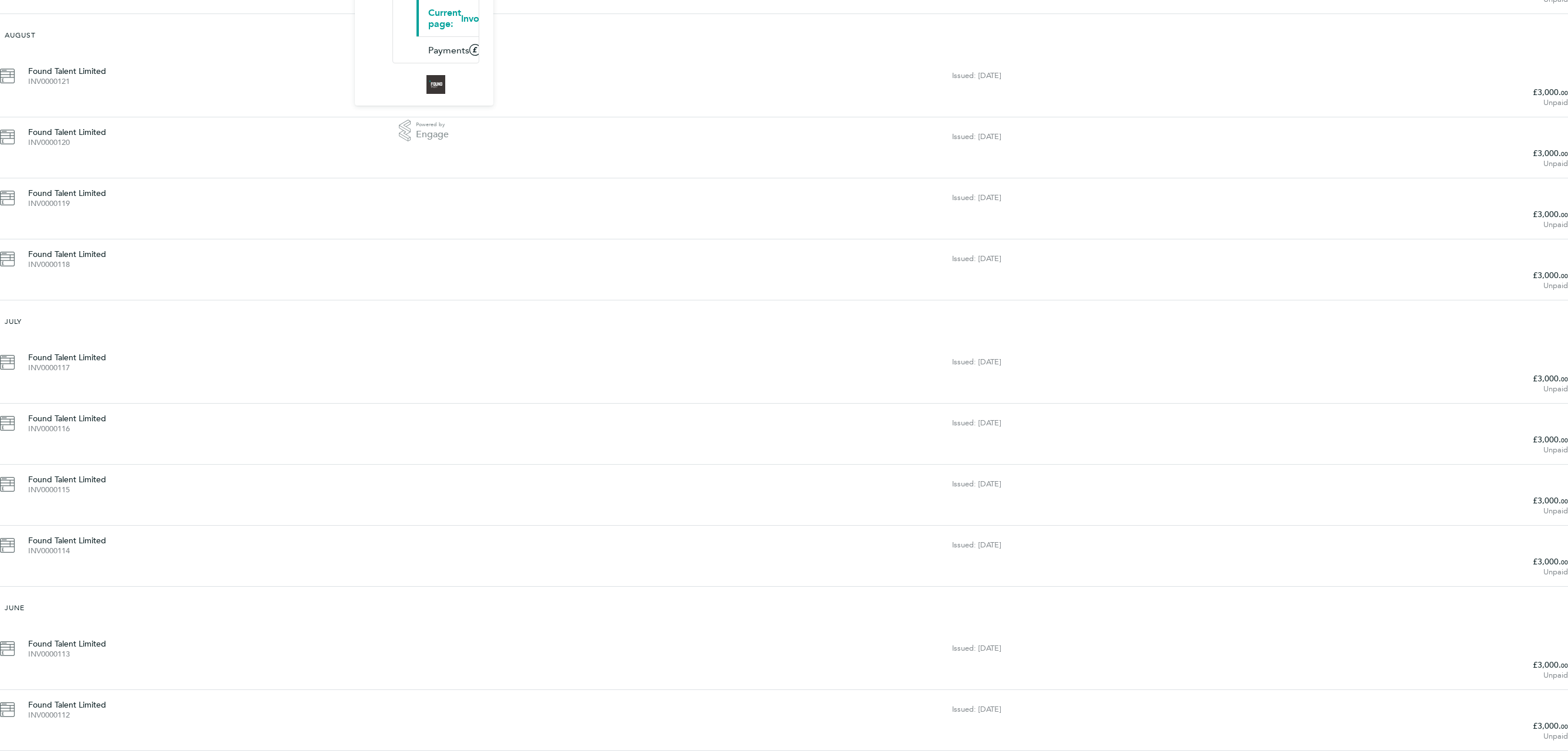
scroll to position [113, 0]
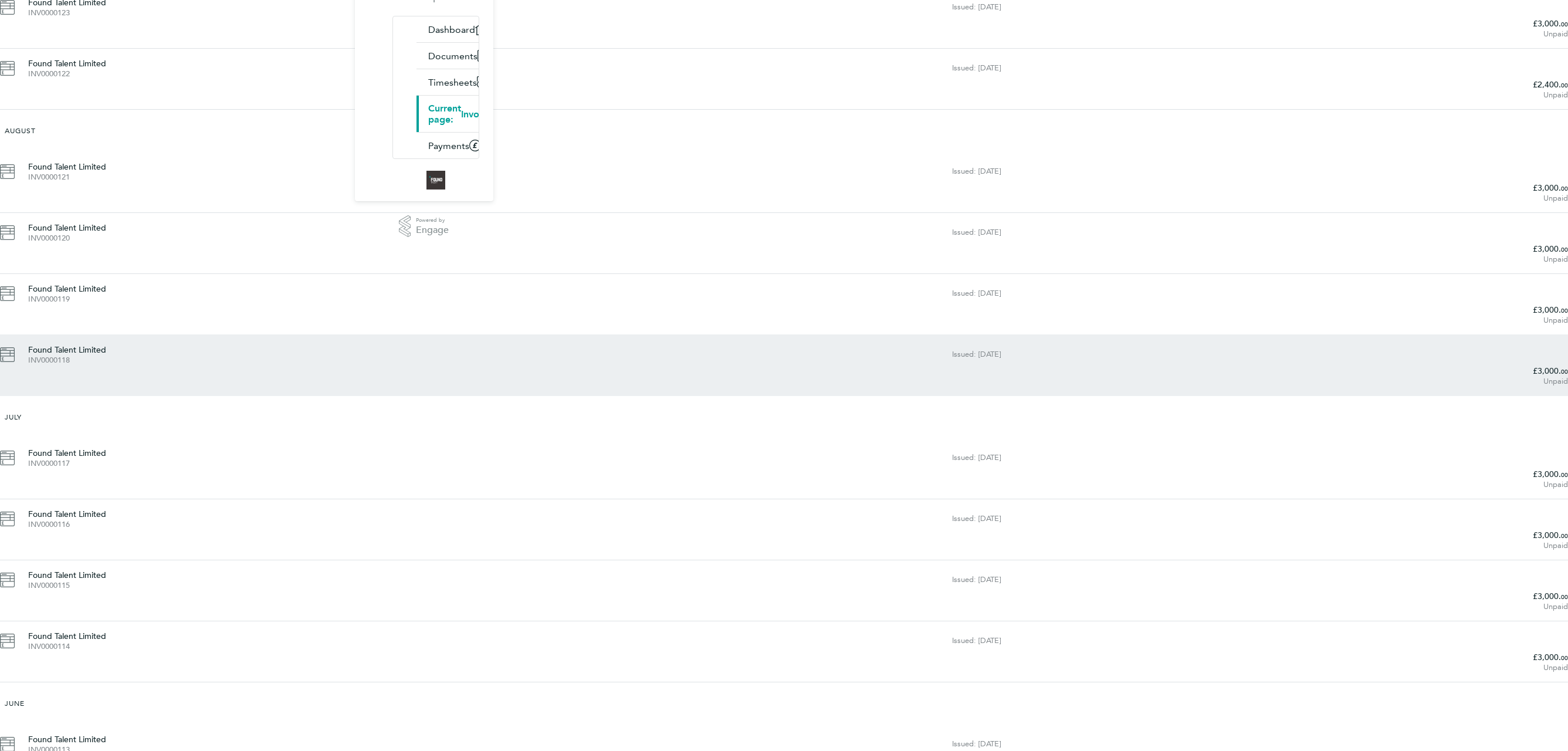
click at [615, 344] on div "Found Talent Limited INV0000118" at bounding box center [490, 354] width 924 height 21
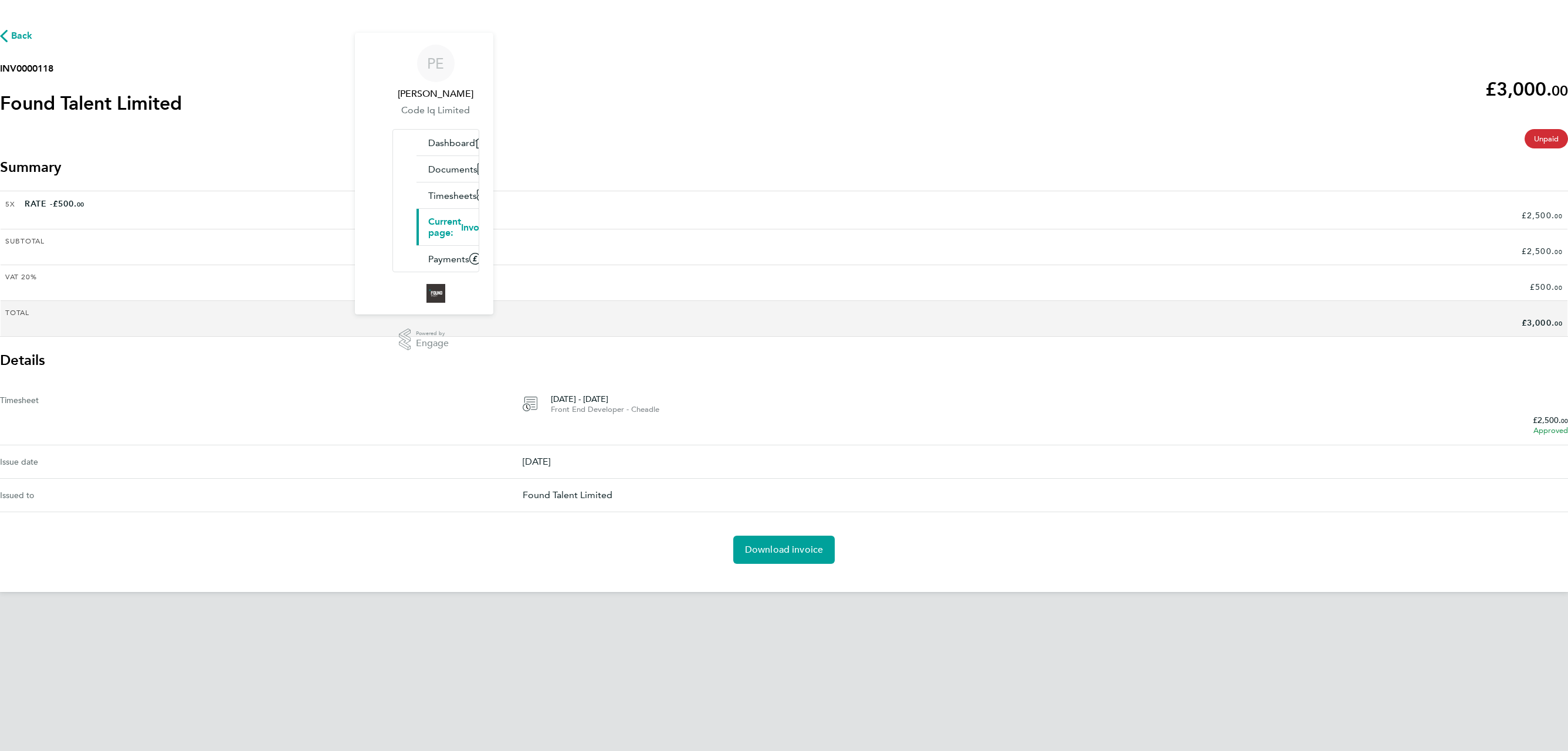
click at [182, 76] on h2 "INV0000118" at bounding box center [91, 69] width 182 height 14
copy h2 "INV0000118"
click at [755, 545] on link "Download invoice" at bounding box center [784, 550] width 102 height 28
click at [33, 43] on span "Back" at bounding box center [22, 35] width 22 height 14
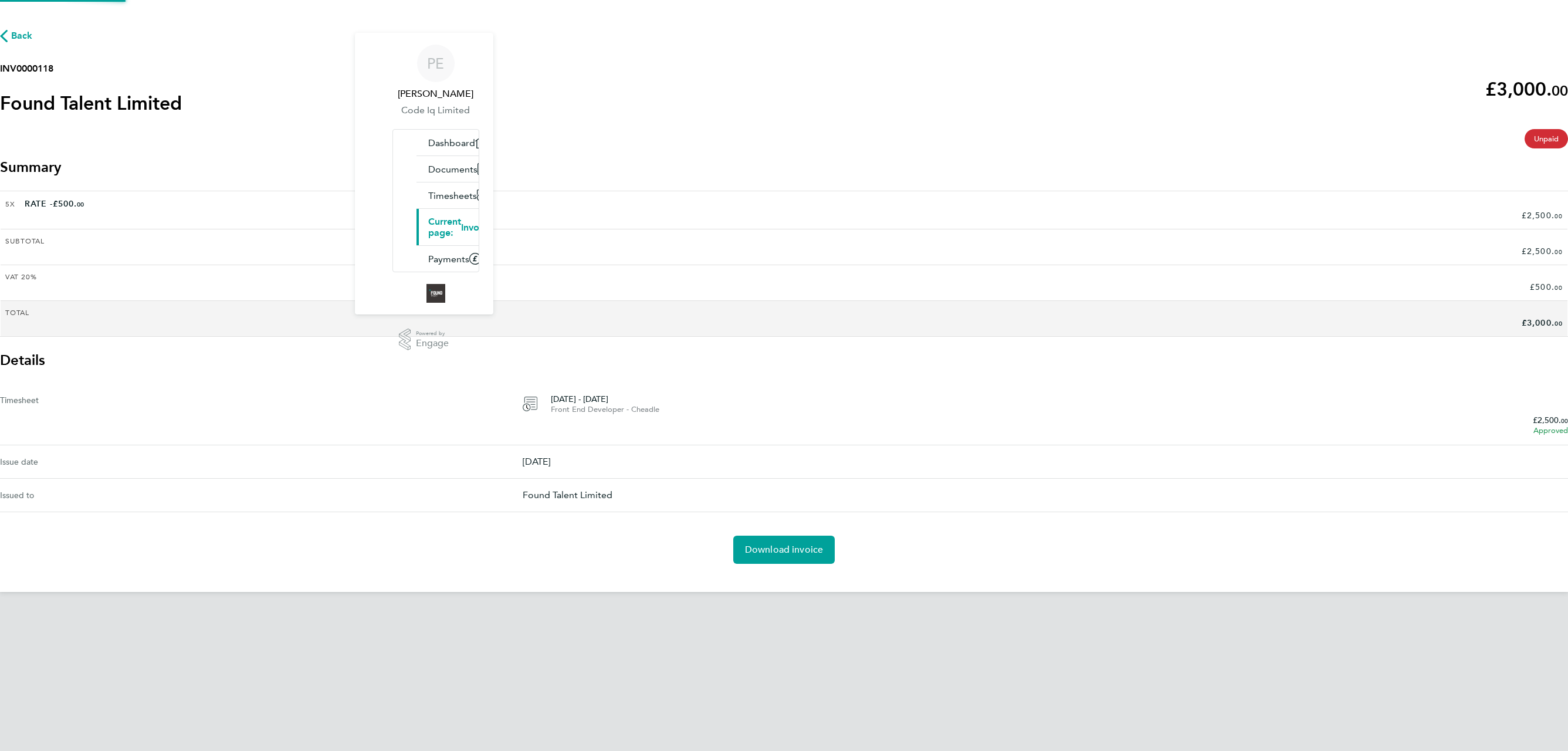
scroll to position [113, 0]
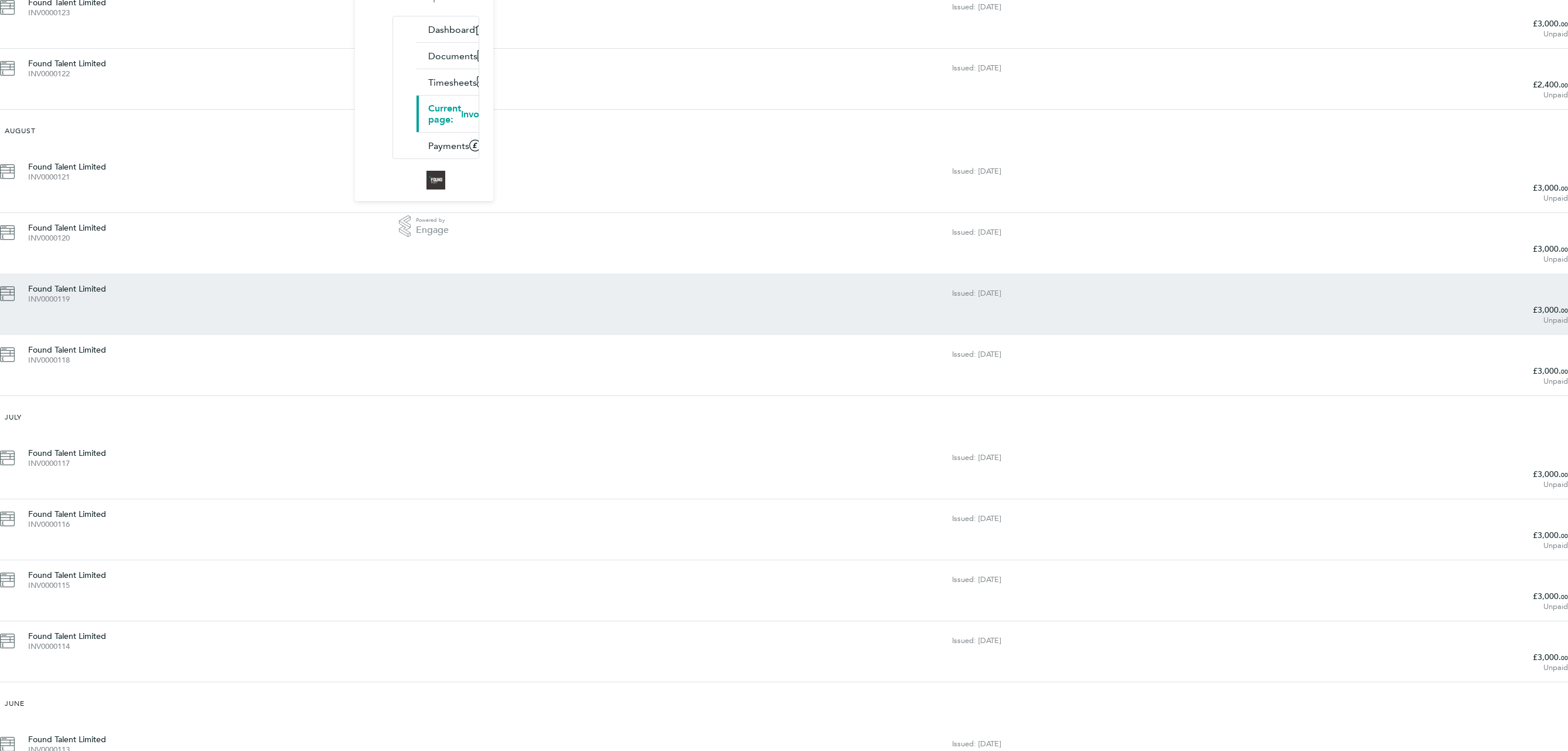
click at [610, 282] on div "Found Talent Limited INV0000119" at bounding box center [490, 293] width 924 height 21
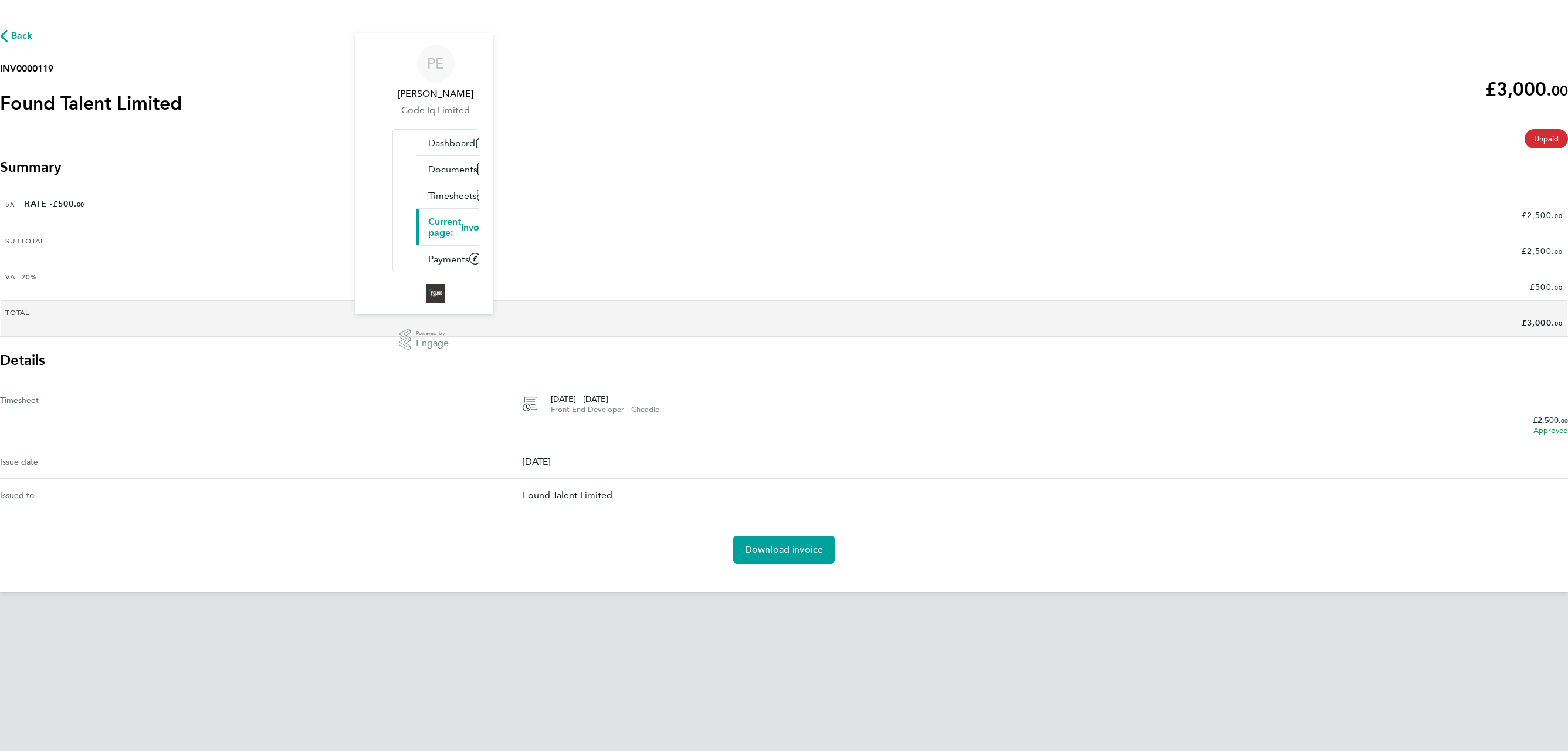
click at [182, 76] on h2 "INV0000119" at bounding box center [91, 69] width 182 height 14
copy h2 "INV0000119"
click at [861, 479] on div "Issued to Found Talent Limited" at bounding box center [784, 496] width 1568 height 33
click at [770, 556] on div "Back INV0000119 Found Talent Limited £3,000. 00 expense descripion placeholder …" at bounding box center [784, 296] width 1568 height 592
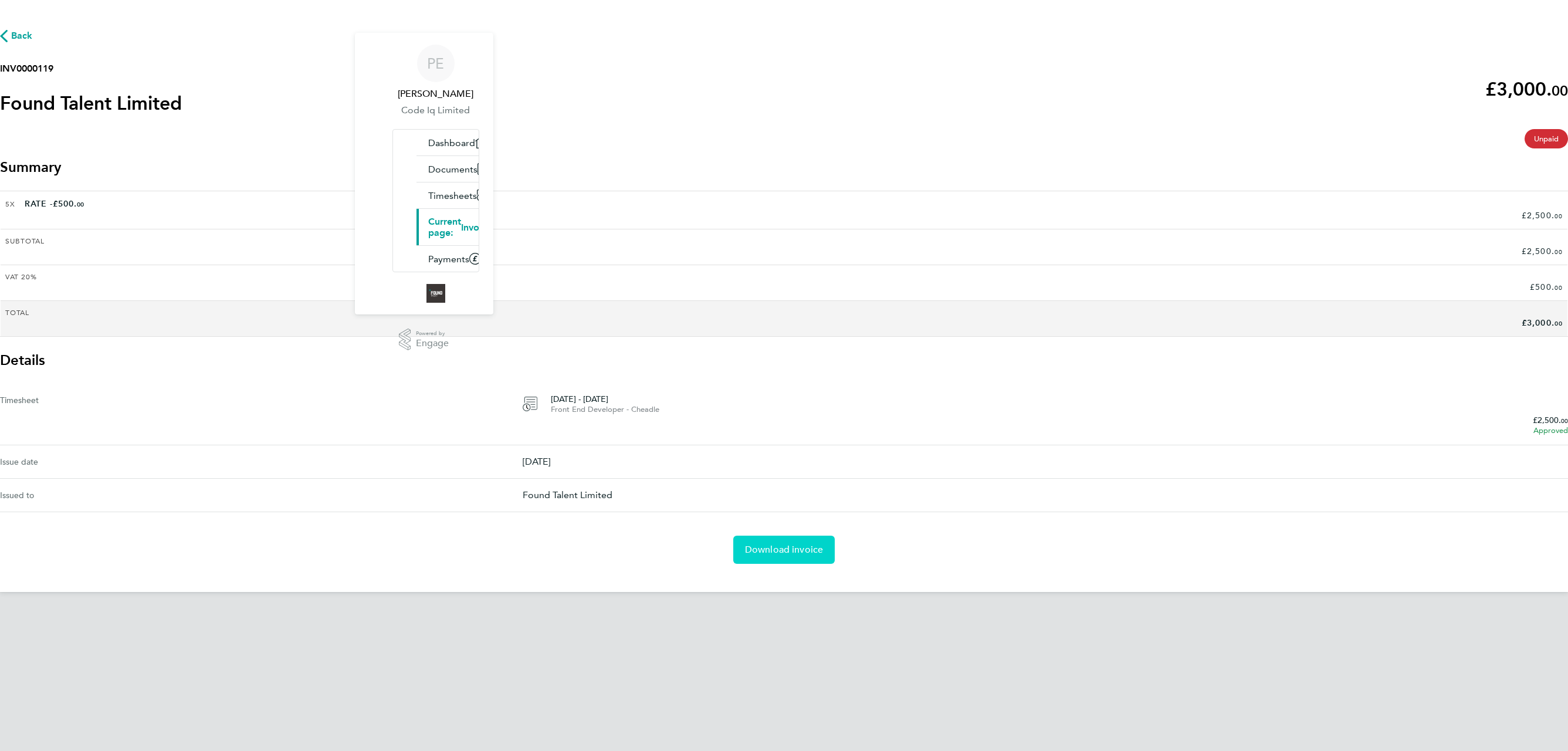
click at [772, 546] on link "Download invoice" at bounding box center [784, 550] width 102 height 28
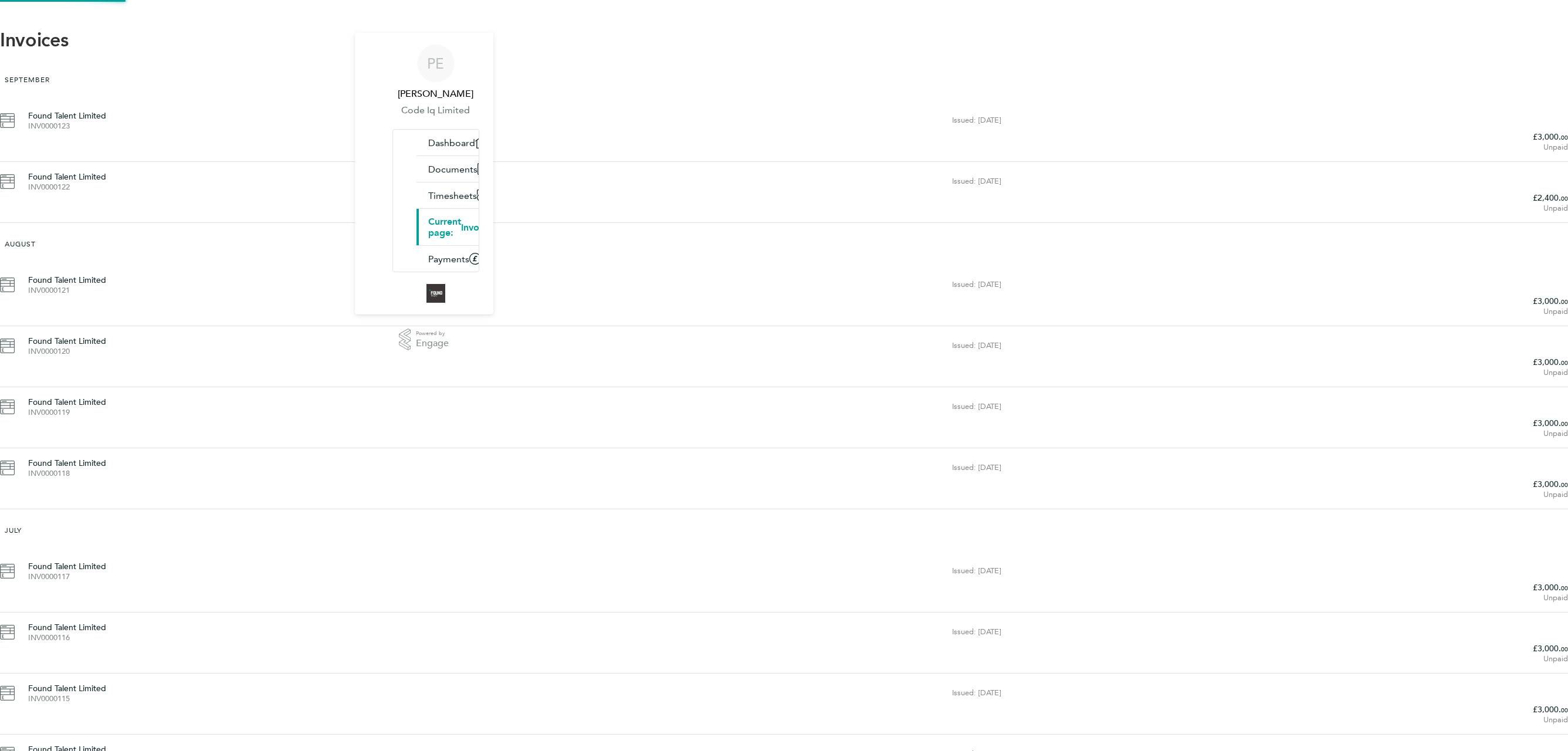
scroll to position [113, 0]
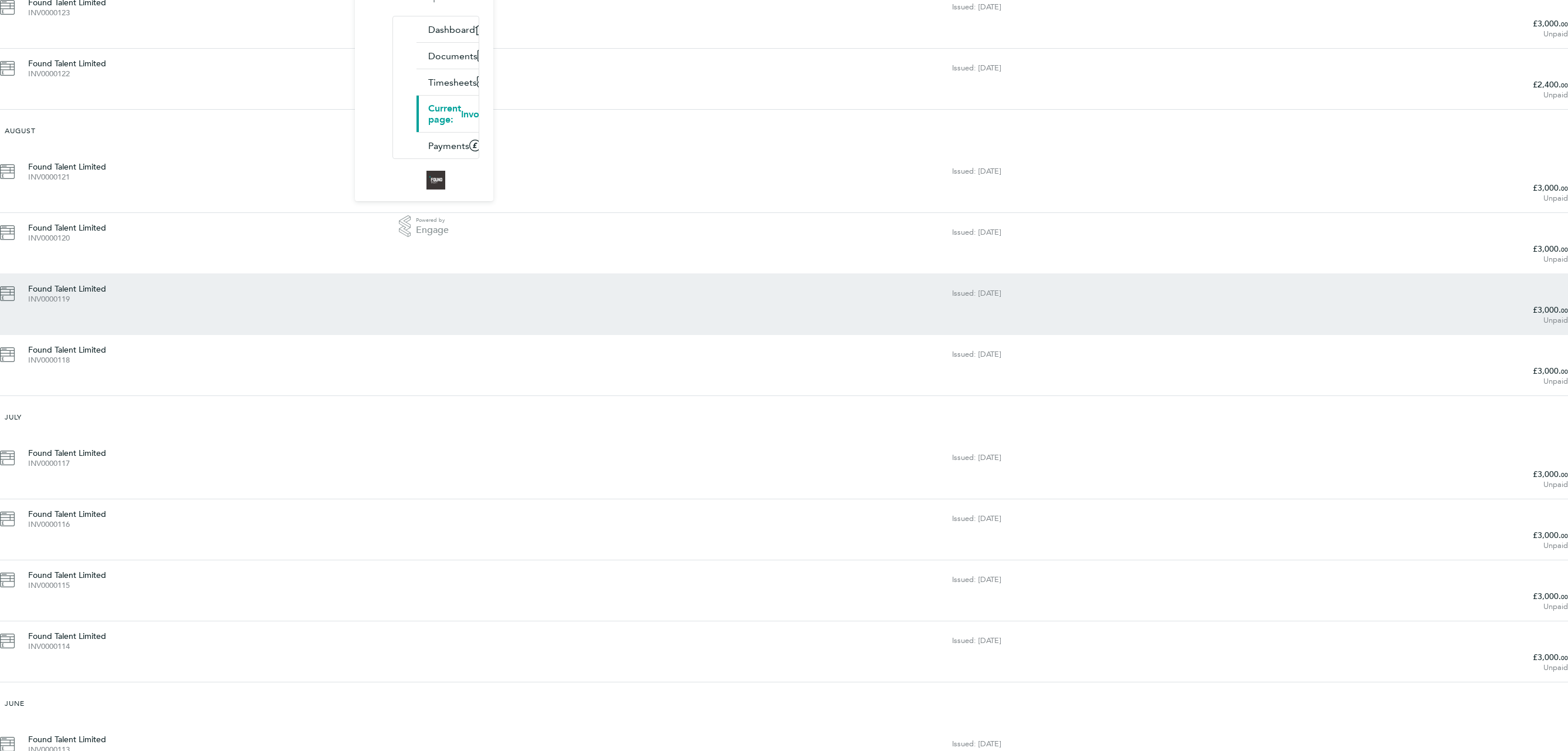
click at [619, 282] on div "Found Talent Limited INV0000119" at bounding box center [490, 293] width 924 height 21
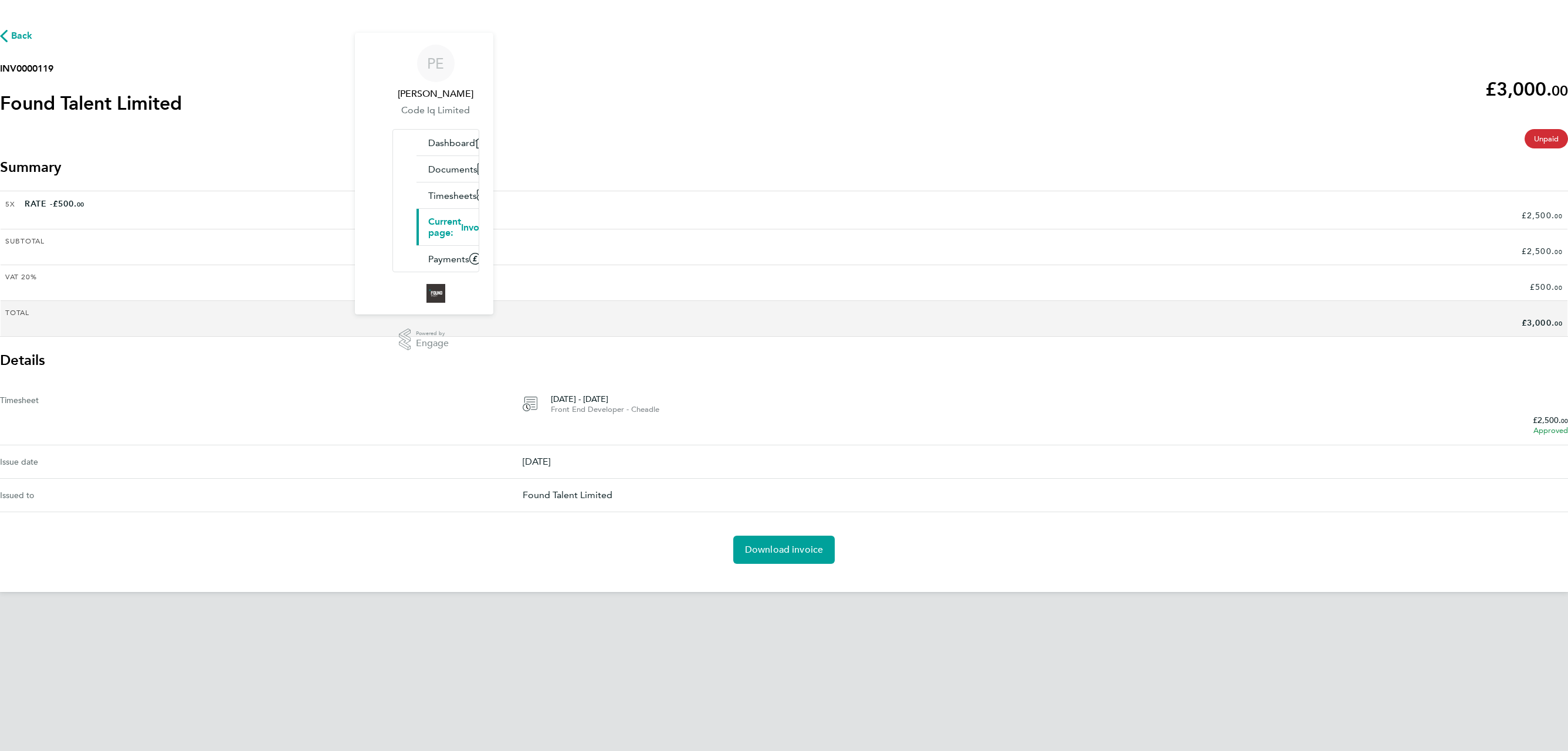
click at [785, 518] on div "Back INV0000119 Found Talent Limited £3,000. 00 expense descripion placeholder …" at bounding box center [784, 296] width 1568 height 592
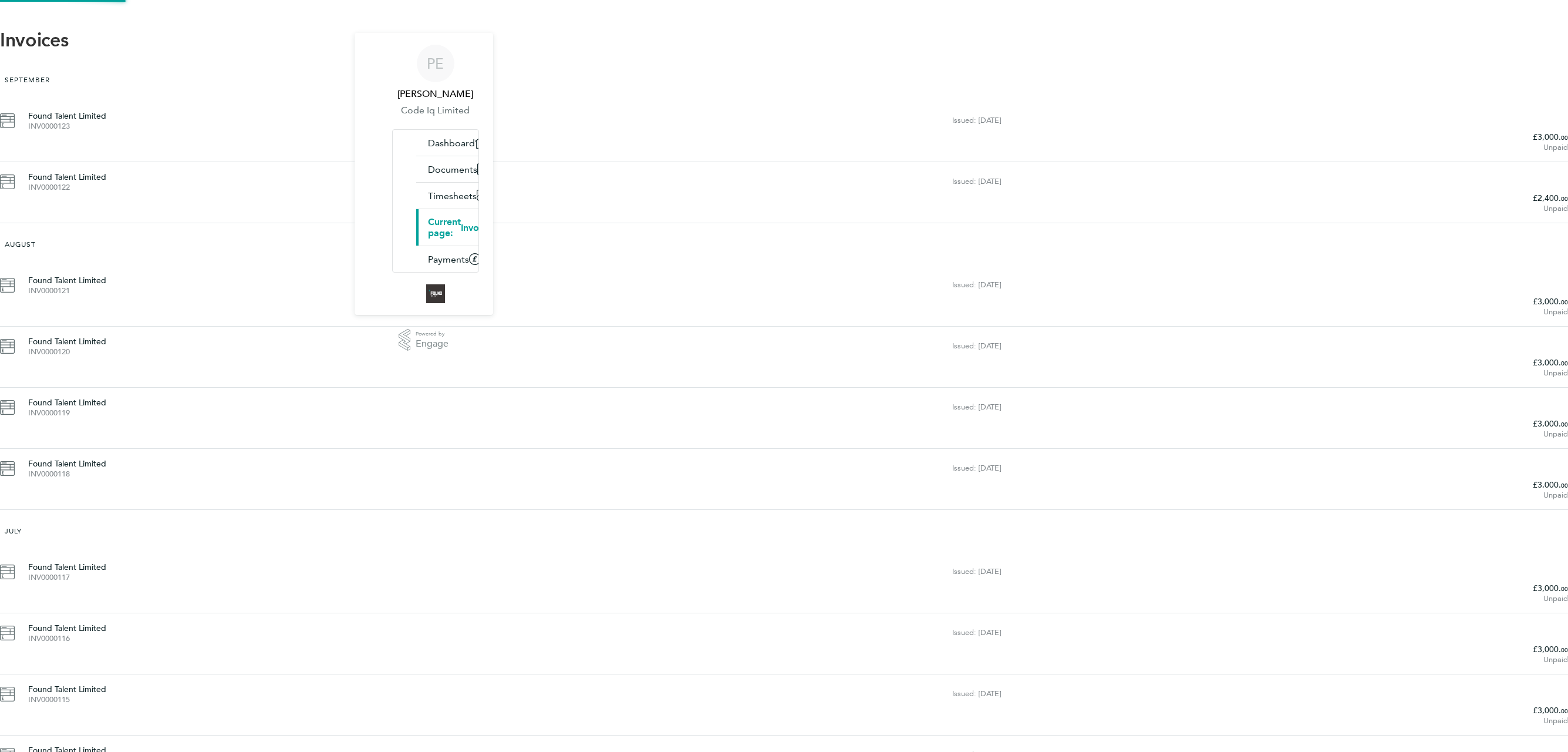
scroll to position [113, 0]
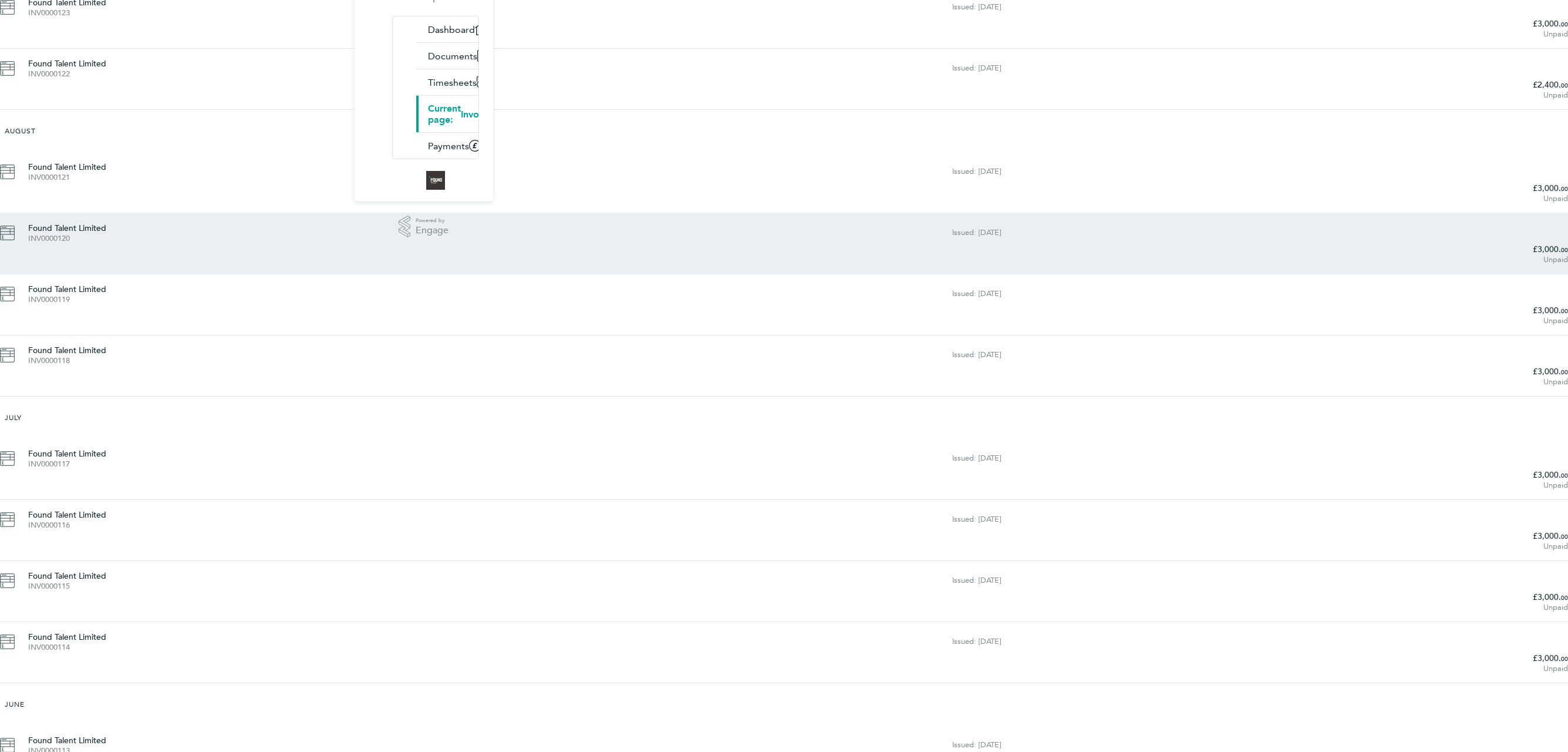
click at [629, 234] on div "INV0000120" at bounding box center [486, 238] width 915 height 10
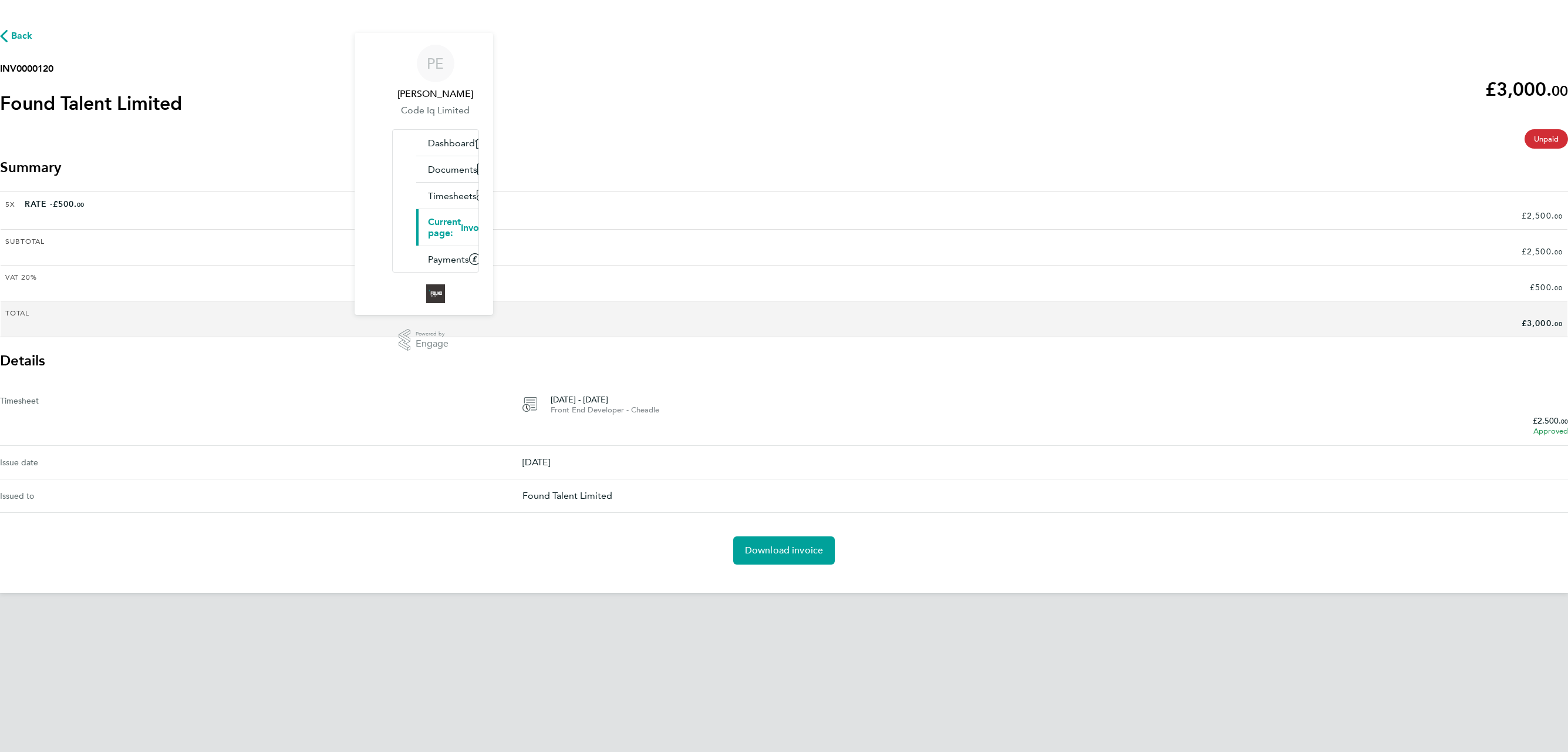
click at [182, 76] on h2 "INV0000120" at bounding box center [91, 69] width 182 height 14
copy h2 "INV0000120"
click at [750, 544] on span "Download invoice" at bounding box center [784, 550] width 79 height 12
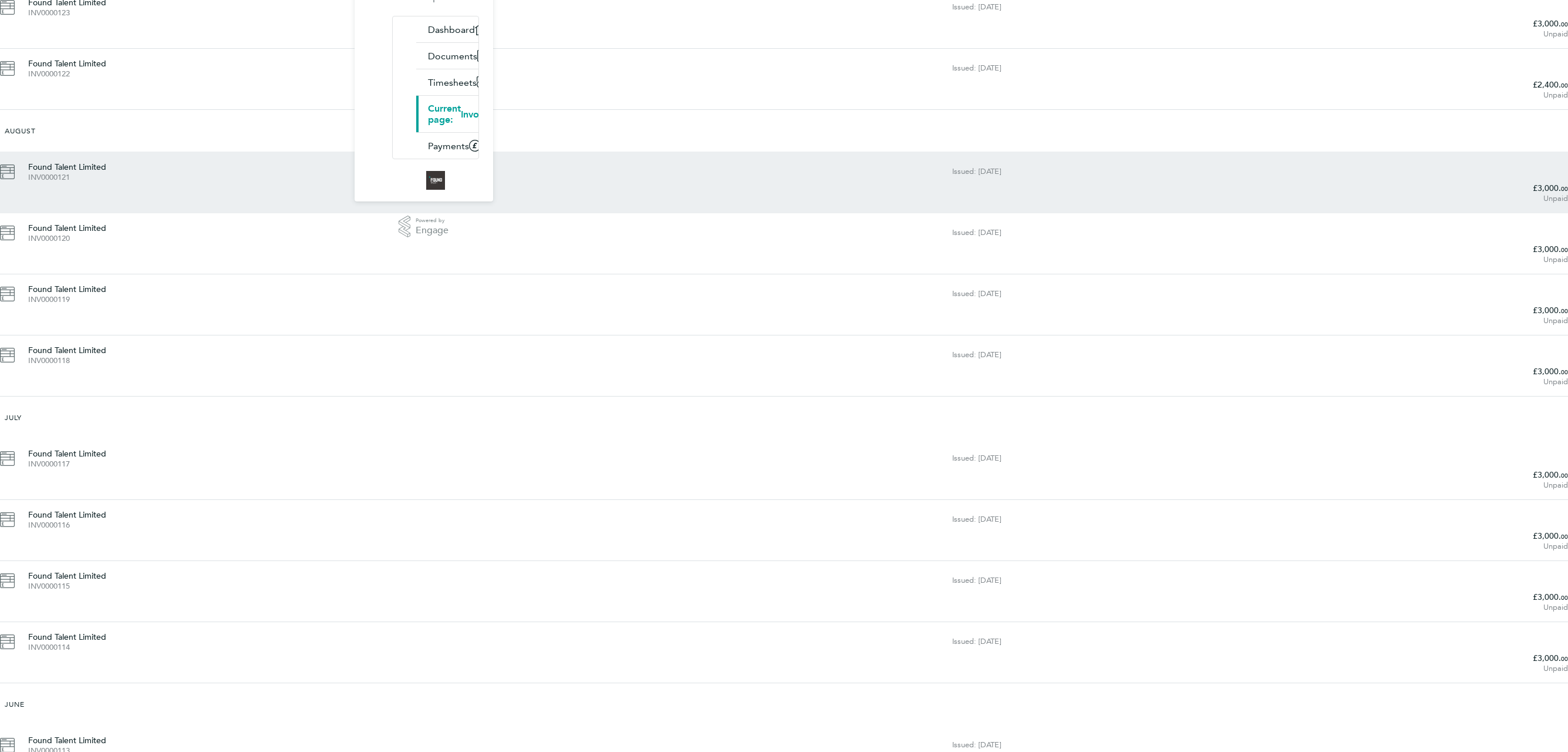
click at [586, 161] on div "Found Talent Limited INV0000121" at bounding box center [490, 172] width 924 height 21
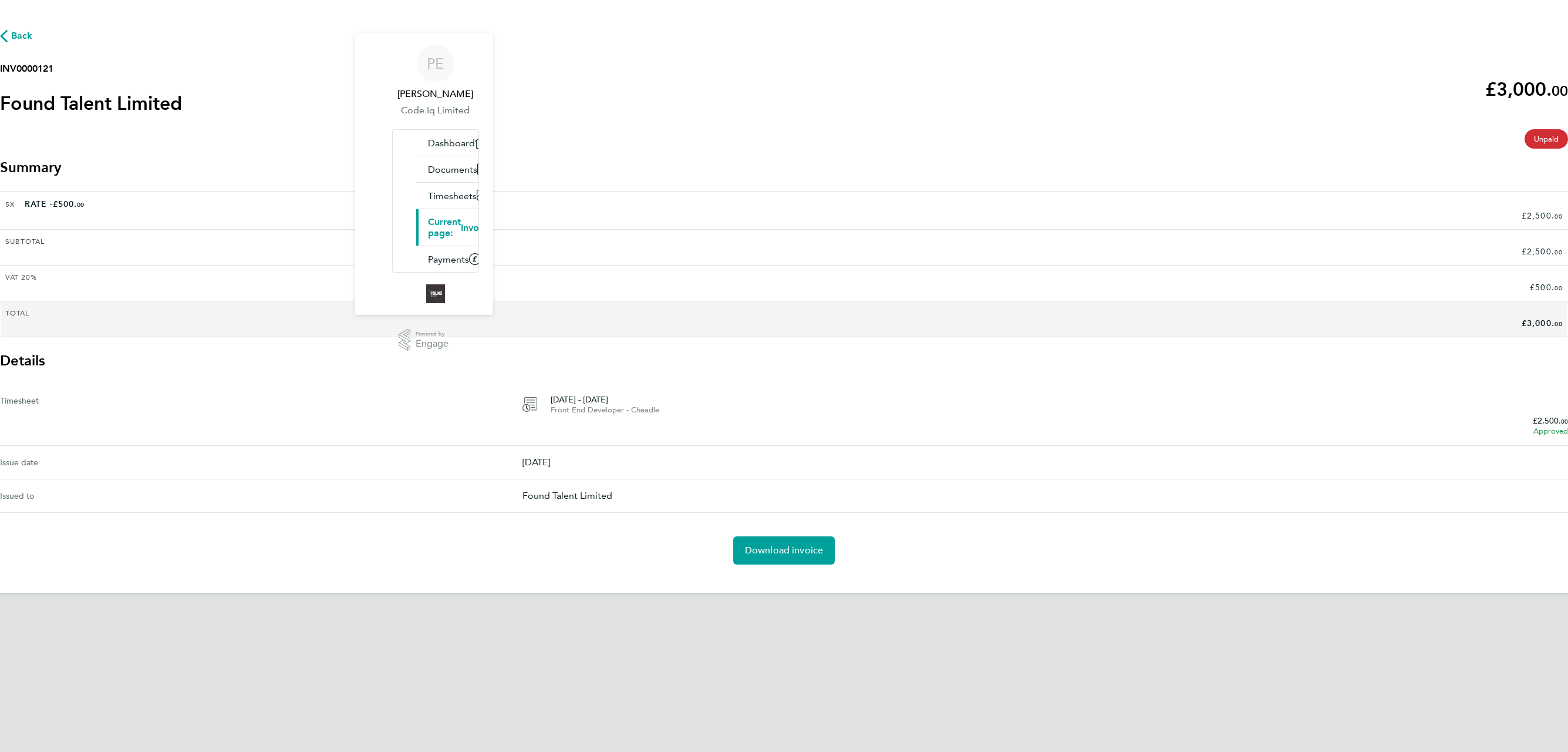
click at [182, 76] on h2 "INV0000121" at bounding box center [91, 69] width 182 height 14
copy h2 "INV0000121"
click at [777, 537] on link "Download invoice" at bounding box center [784, 550] width 102 height 28
